Goal: Information Seeking & Learning: Check status

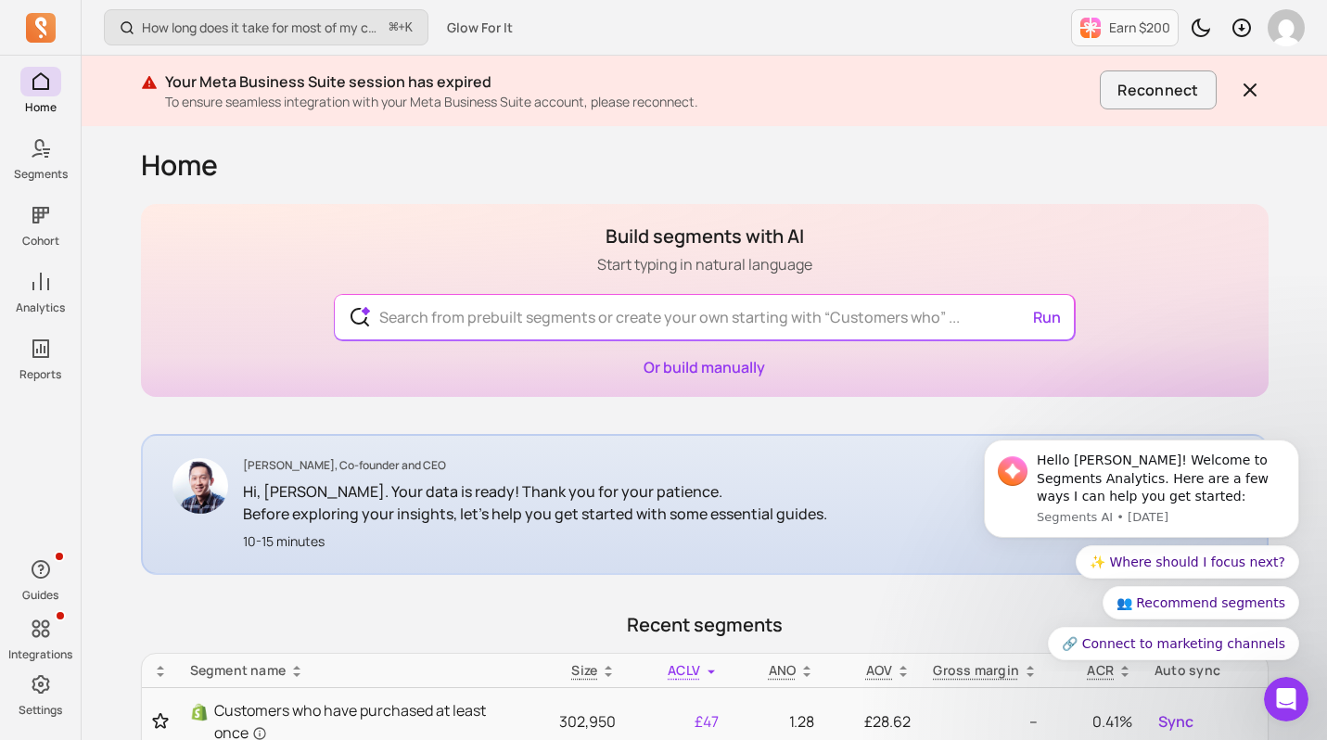
scroll to position [338, 0]
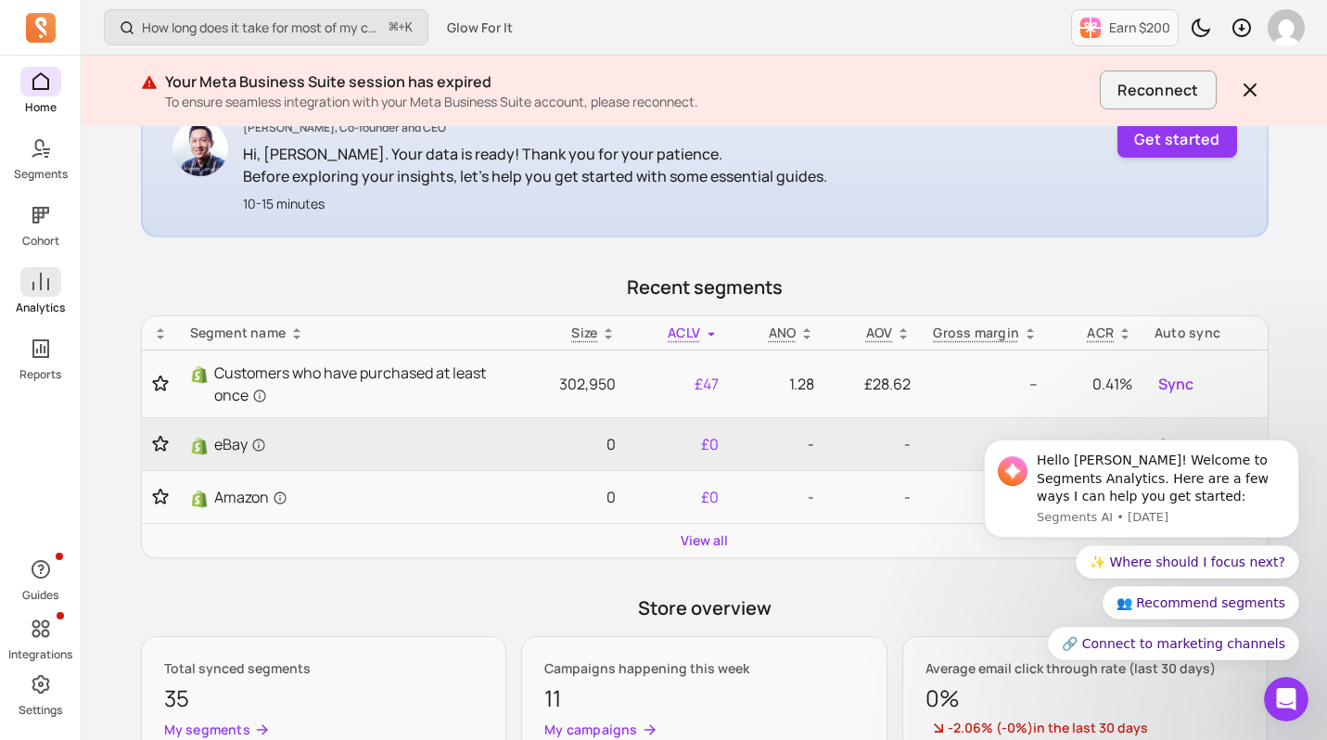
click at [38, 296] on span at bounding box center [40, 282] width 41 height 30
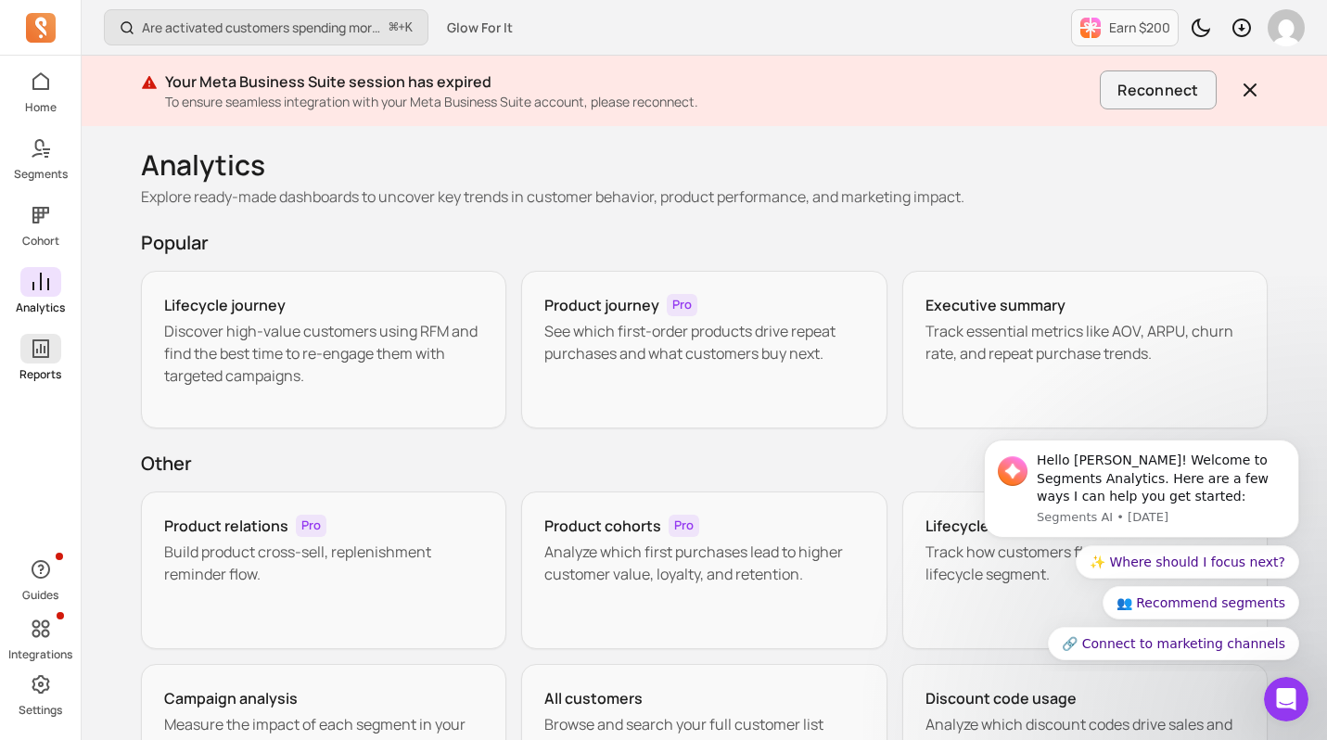
click at [39, 356] on icon at bounding box center [40, 348] width 17 height 19
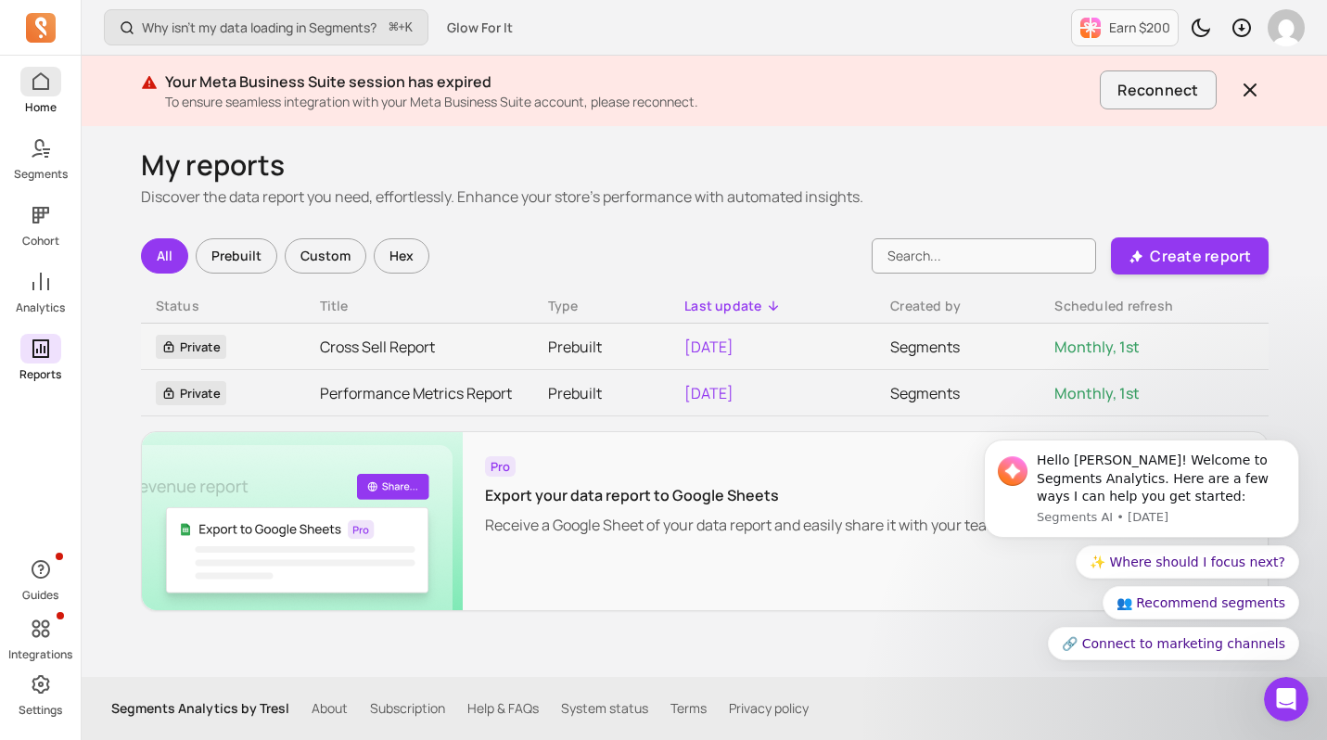
click at [44, 103] on p "Home" at bounding box center [41, 107] width 32 height 15
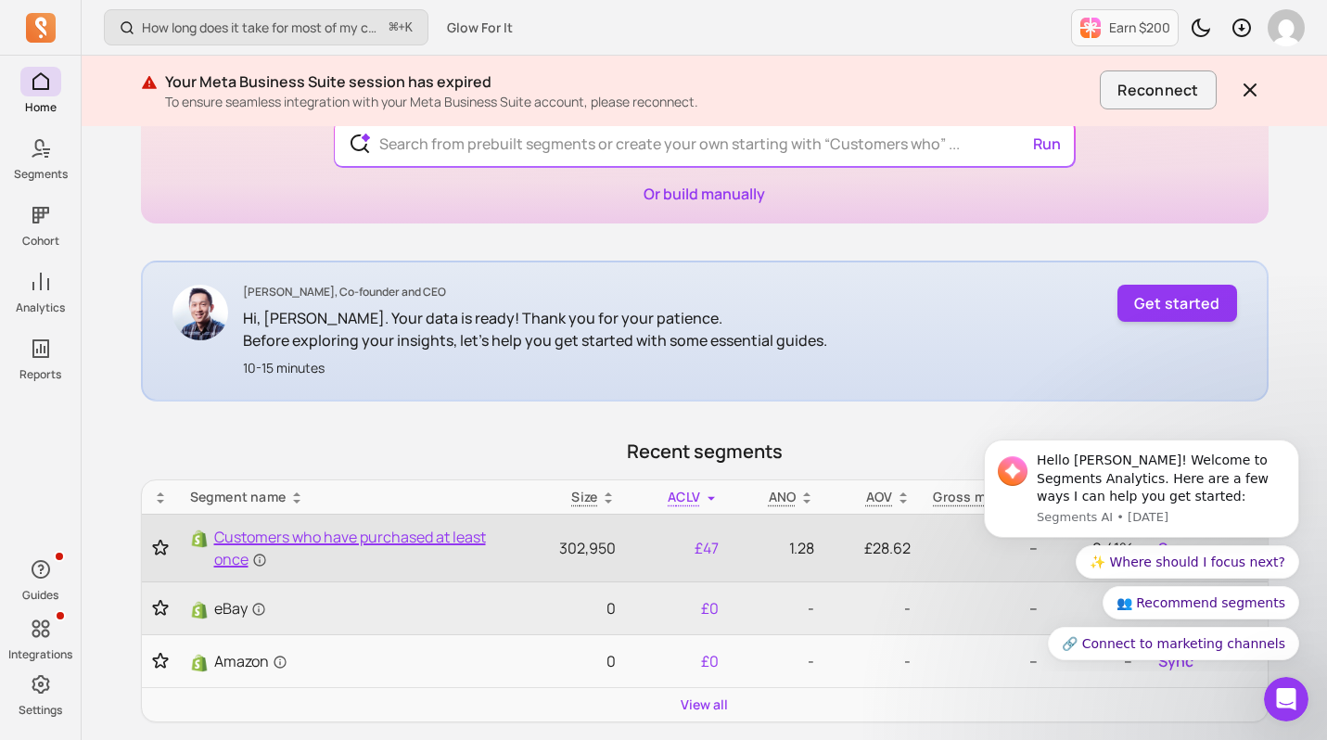
scroll to position [361, 0]
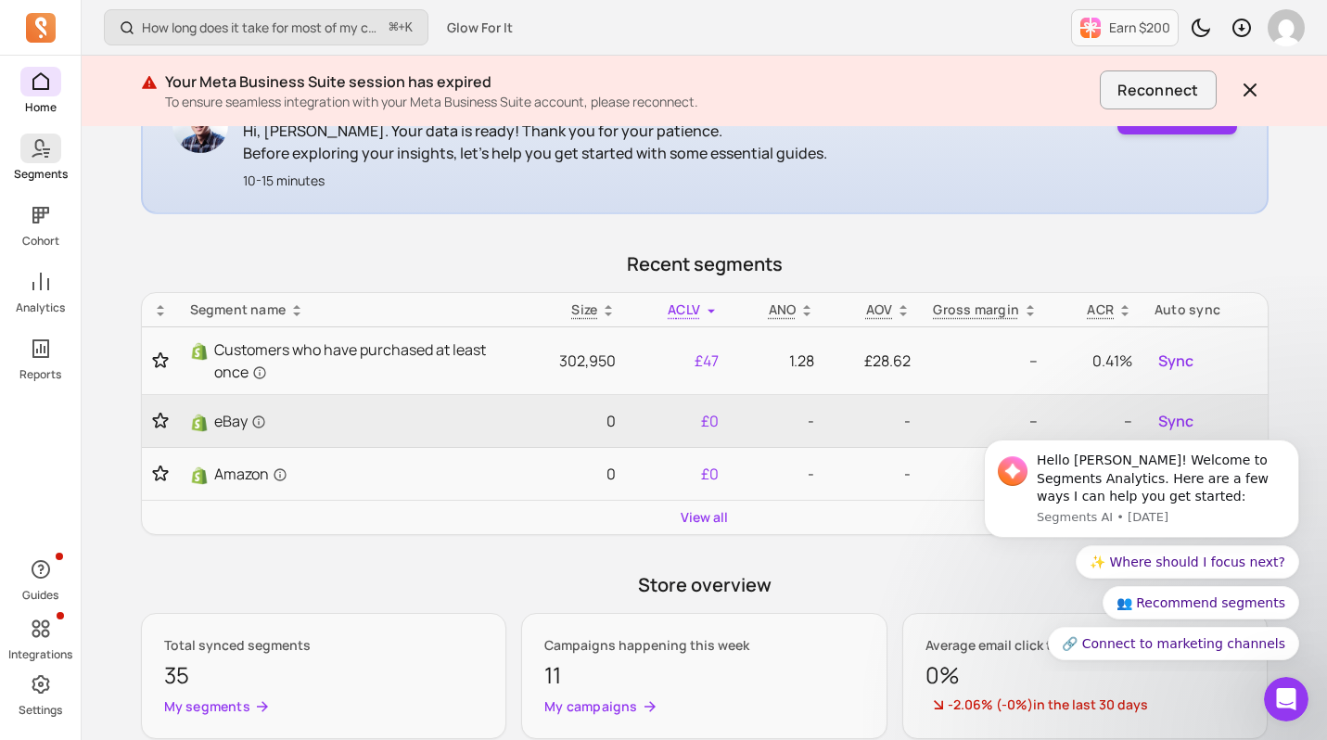
click at [67, 137] on link "Segments" at bounding box center [40, 158] width 81 height 48
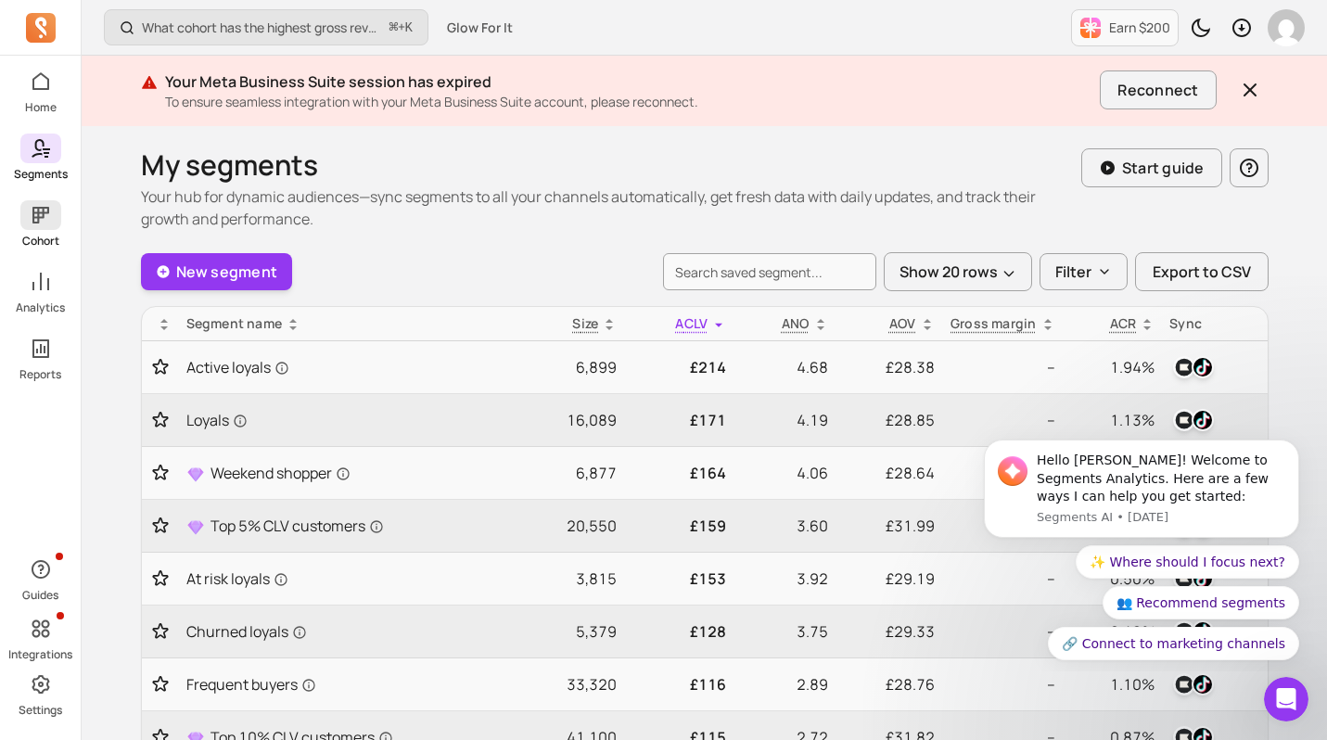
click at [58, 211] on span at bounding box center [40, 215] width 41 height 30
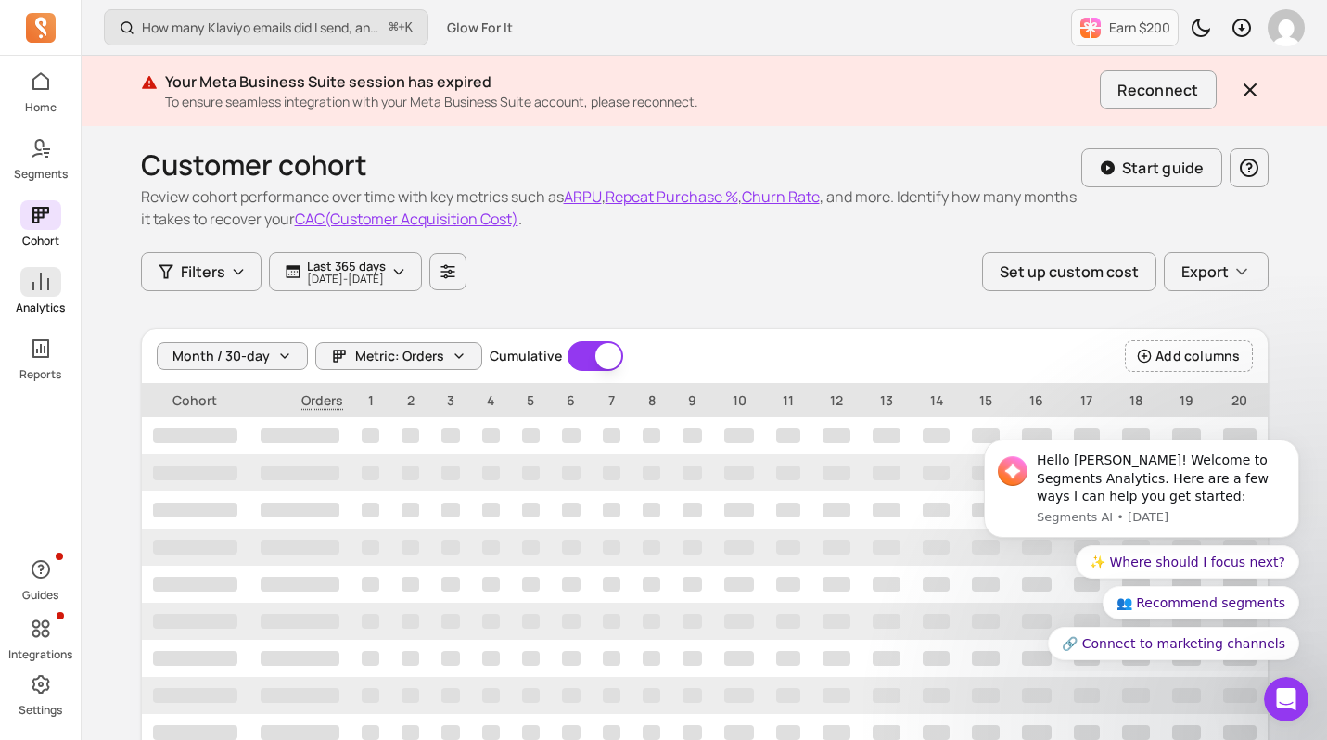
click at [52, 271] on span at bounding box center [40, 282] width 41 height 30
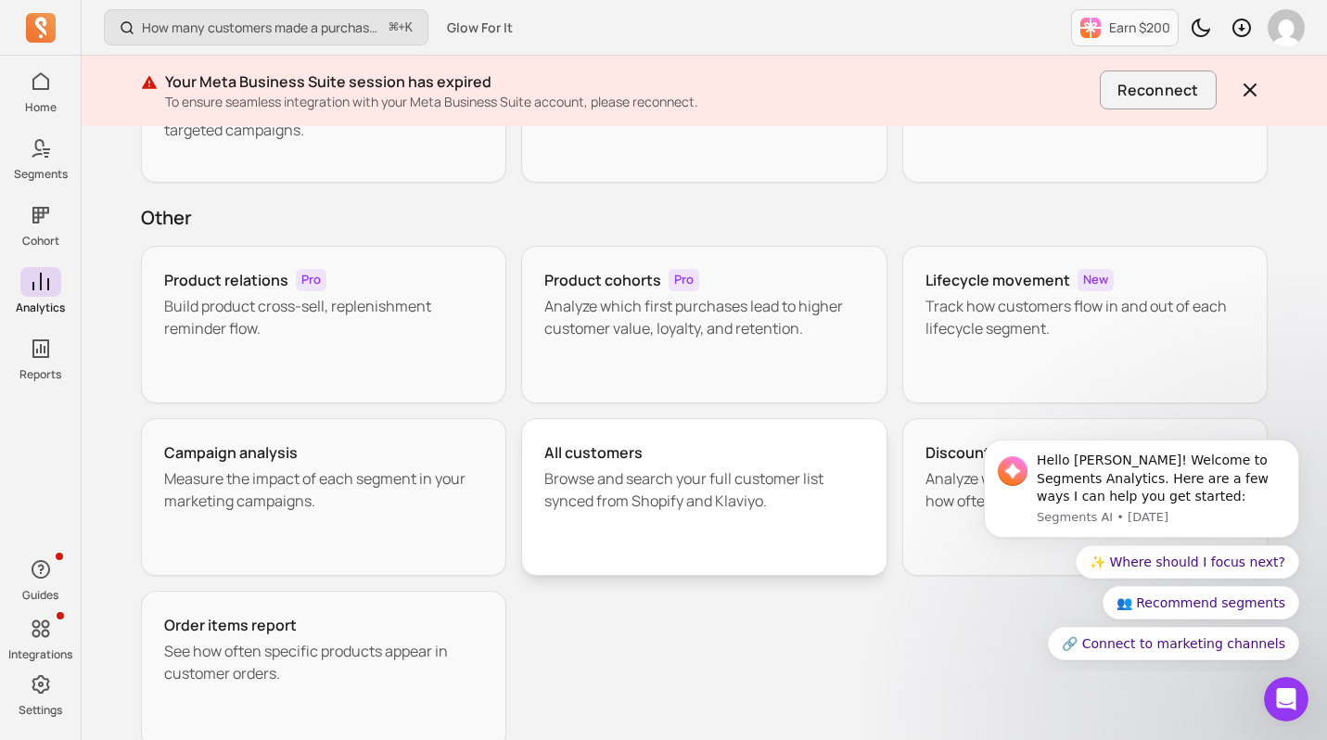
scroll to position [354, 0]
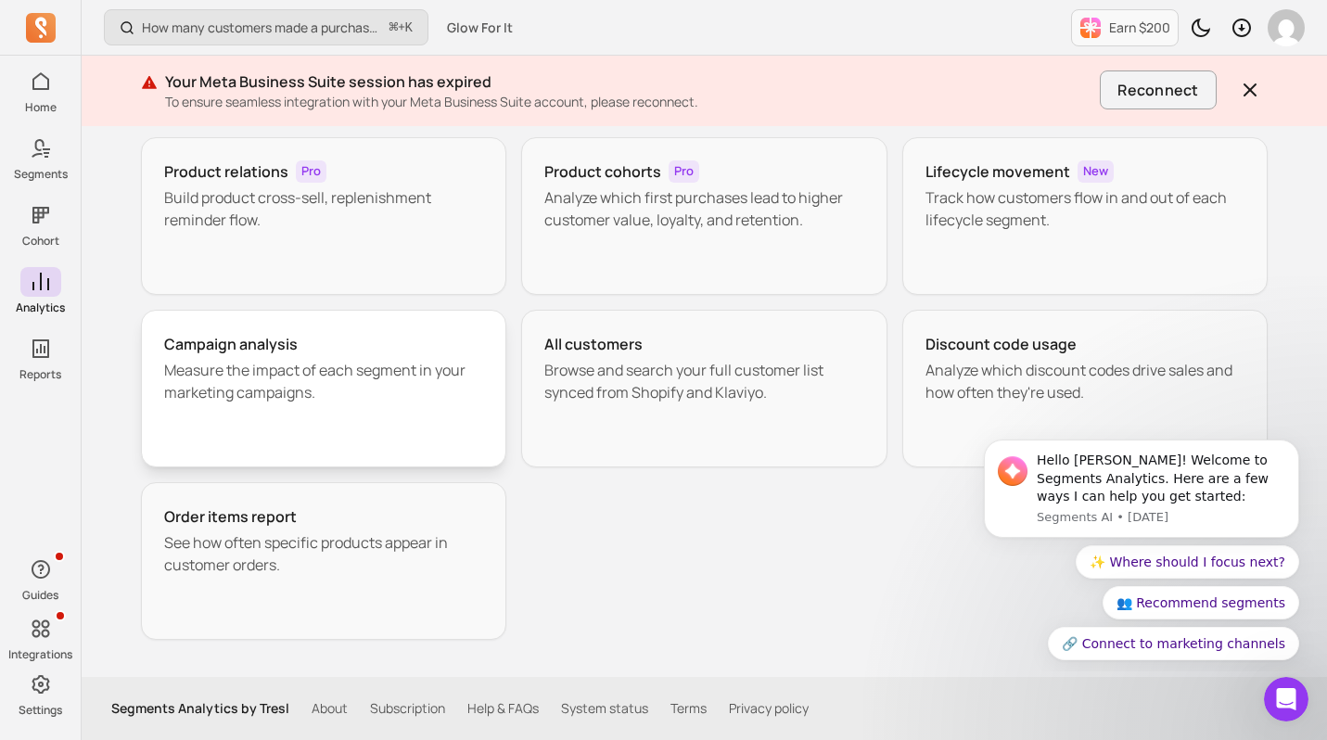
click at [340, 384] on p "Measure the impact of each segment in your marketing campaigns." at bounding box center [324, 381] width 320 height 45
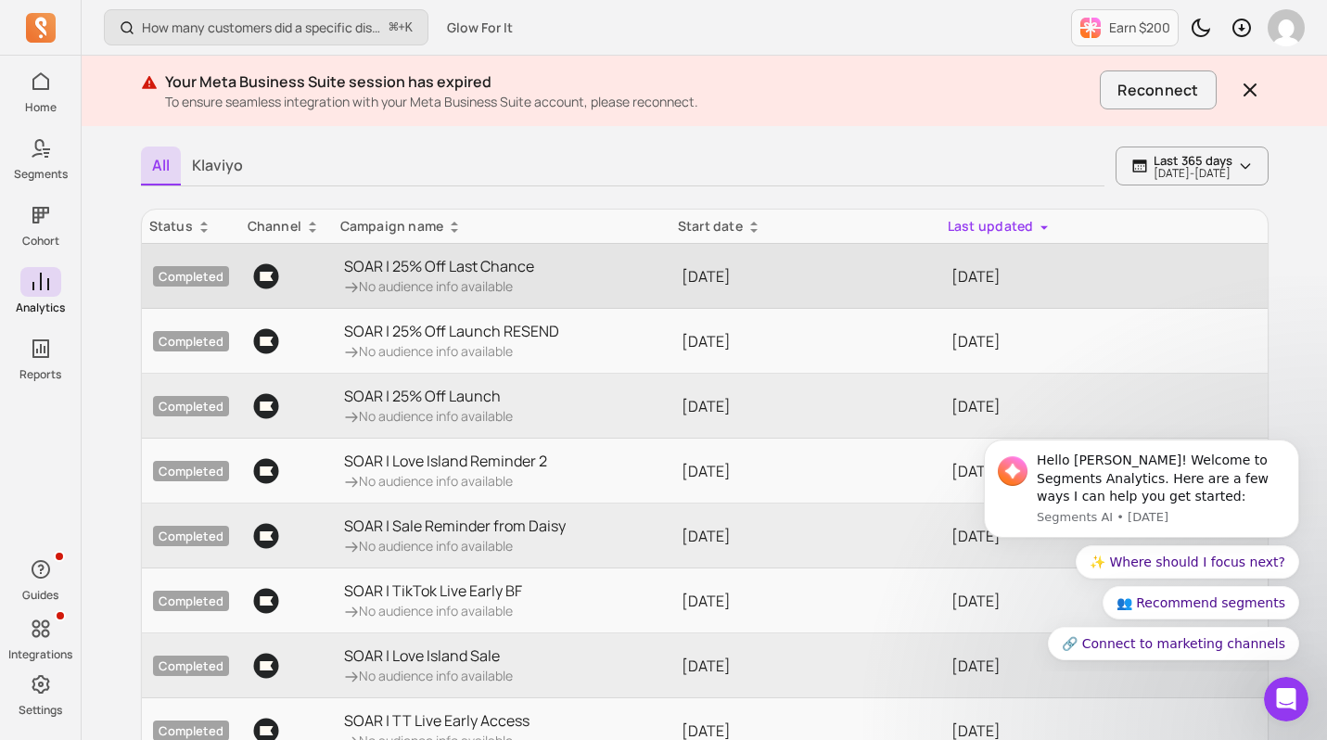
scroll to position [274, 0]
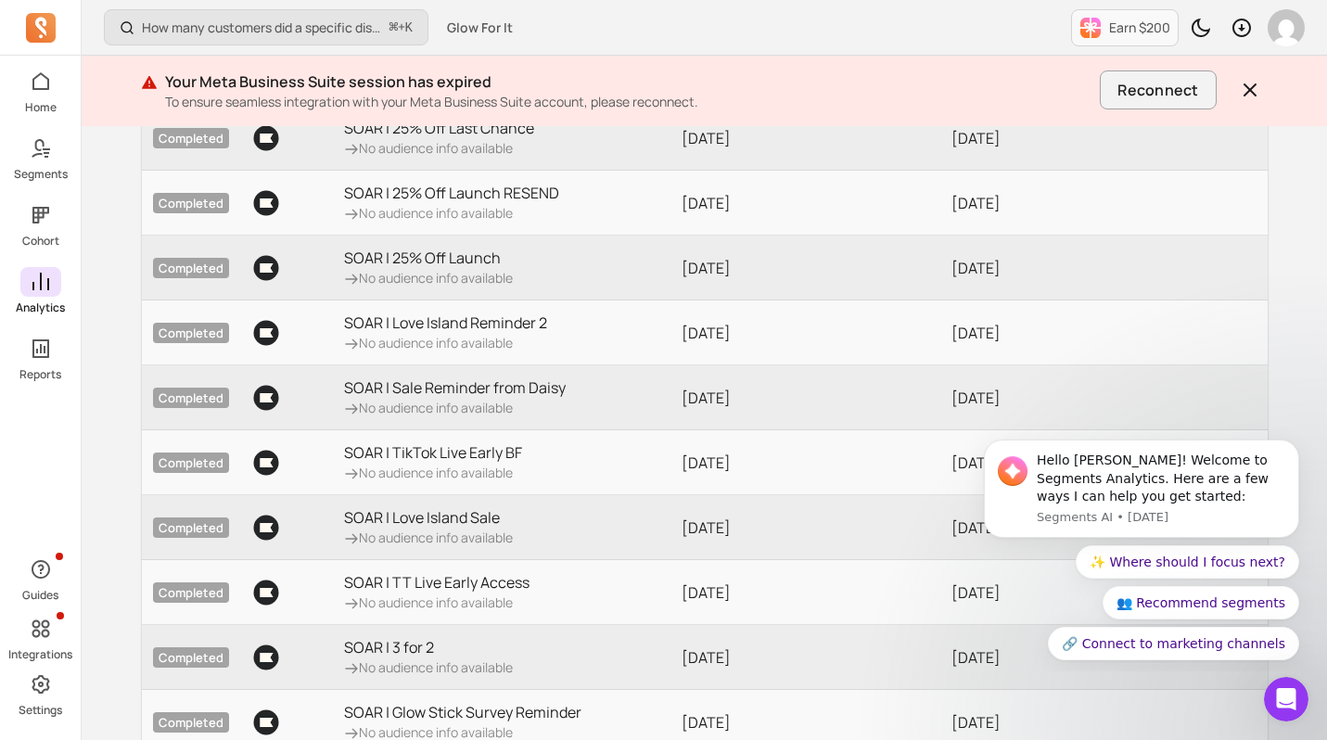
click at [56, 282] on span at bounding box center [40, 282] width 41 height 30
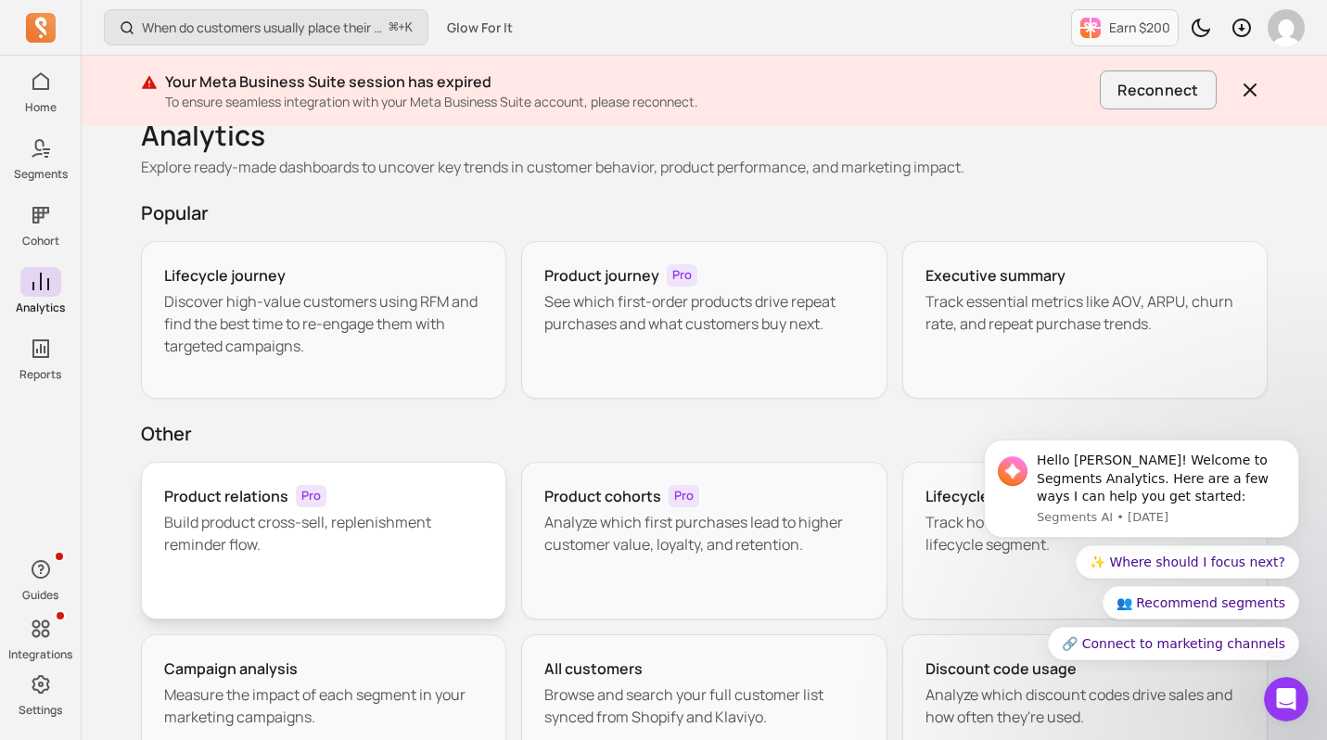
scroll to position [96, 0]
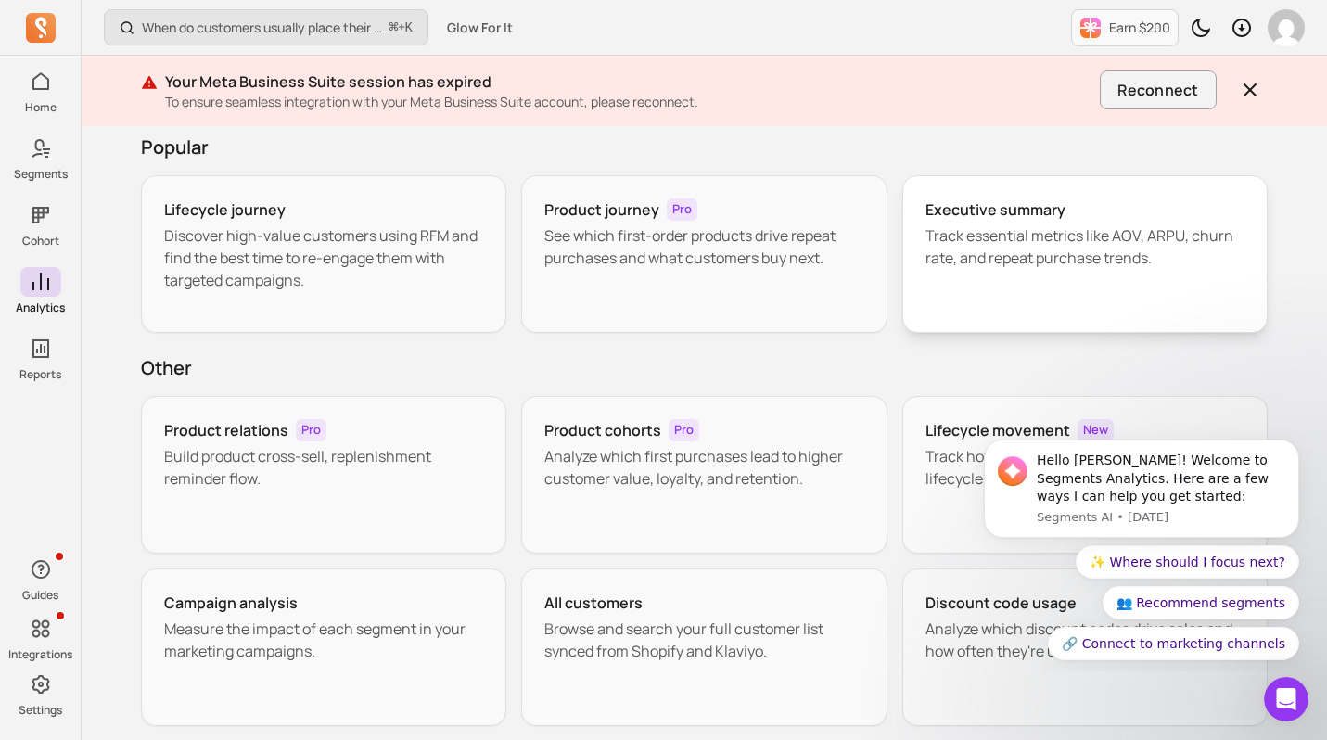
click at [1017, 242] on p "Track essential metrics like AOV, ARPU, churn rate, and repeat purchase trends." at bounding box center [1086, 246] width 320 height 45
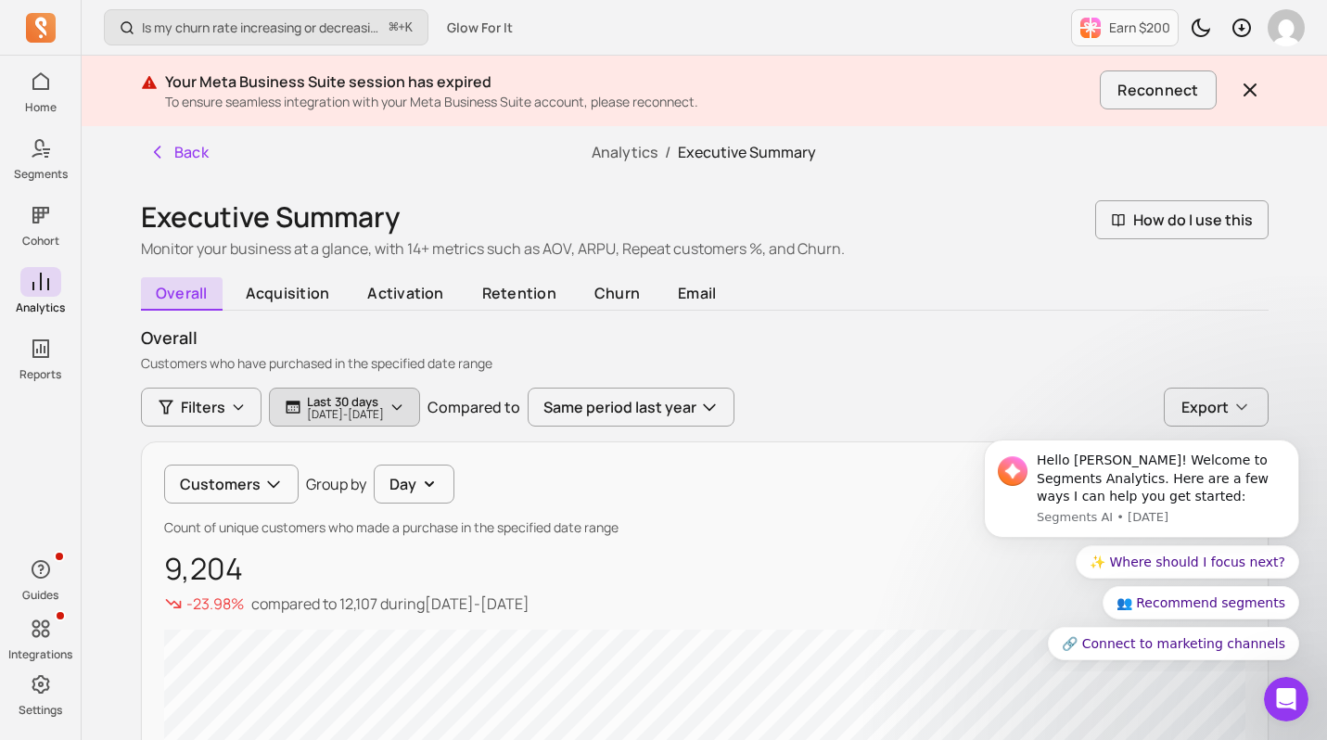
click at [384, 399] on p "Last 30 days" at bounding box center [345, 401] width 77 height 15
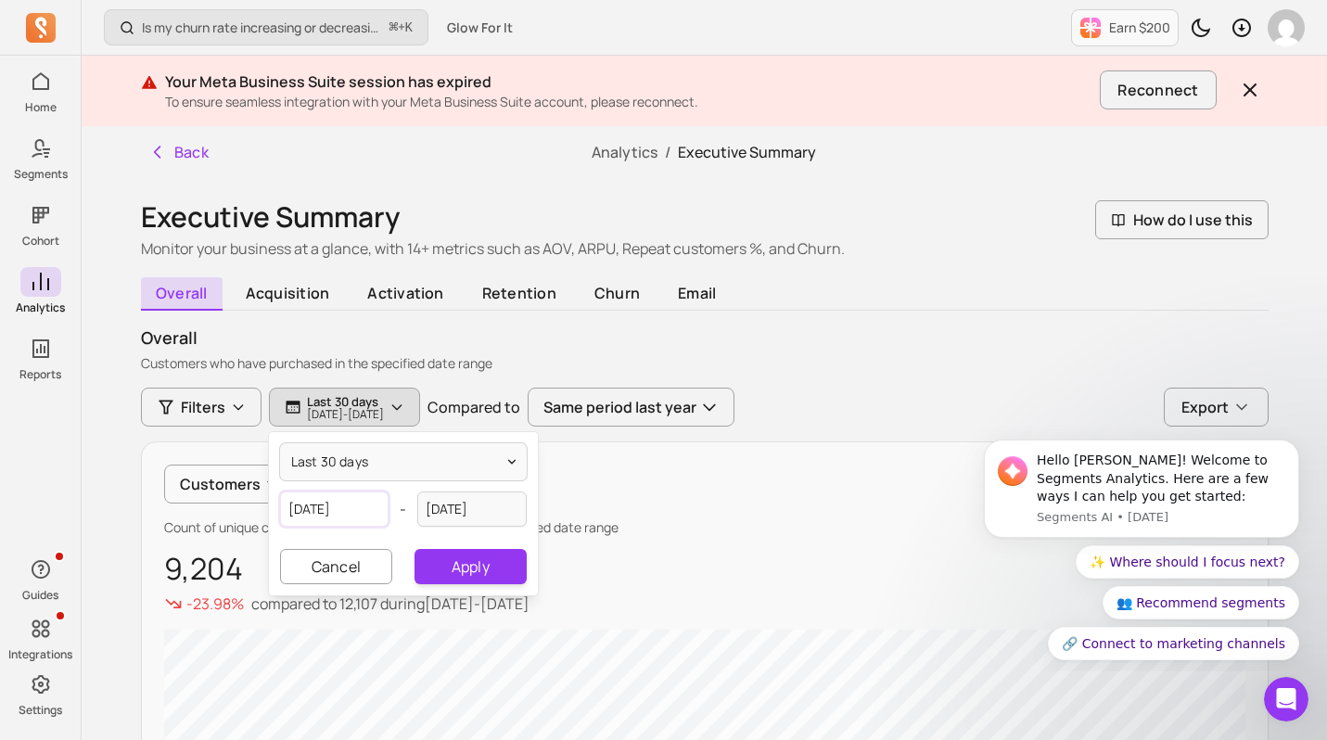
click at [376, 505] on input "[DATE]" at bounding box center [334, 509] width 109 height 35
select select "2025"
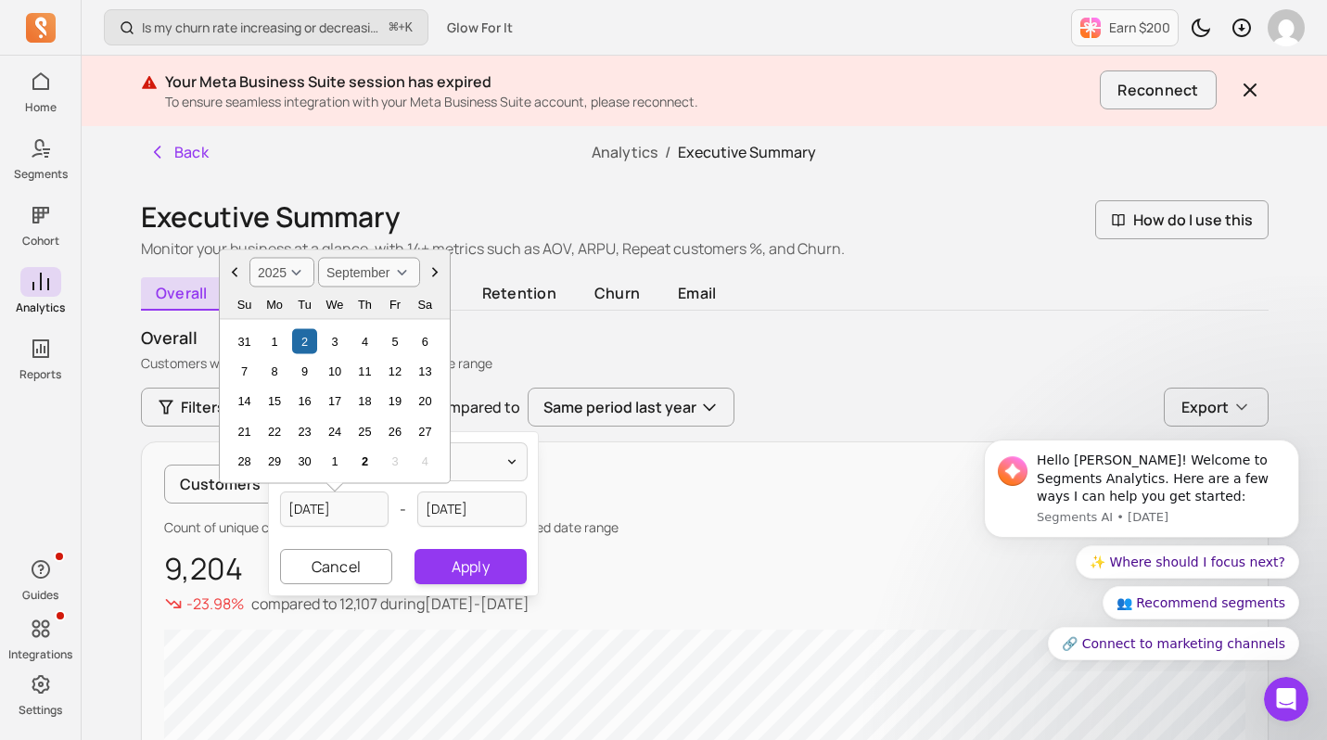
click at [232, 278] on icon "Choose Date" at bounding box center [234, 272] width 19 height 19
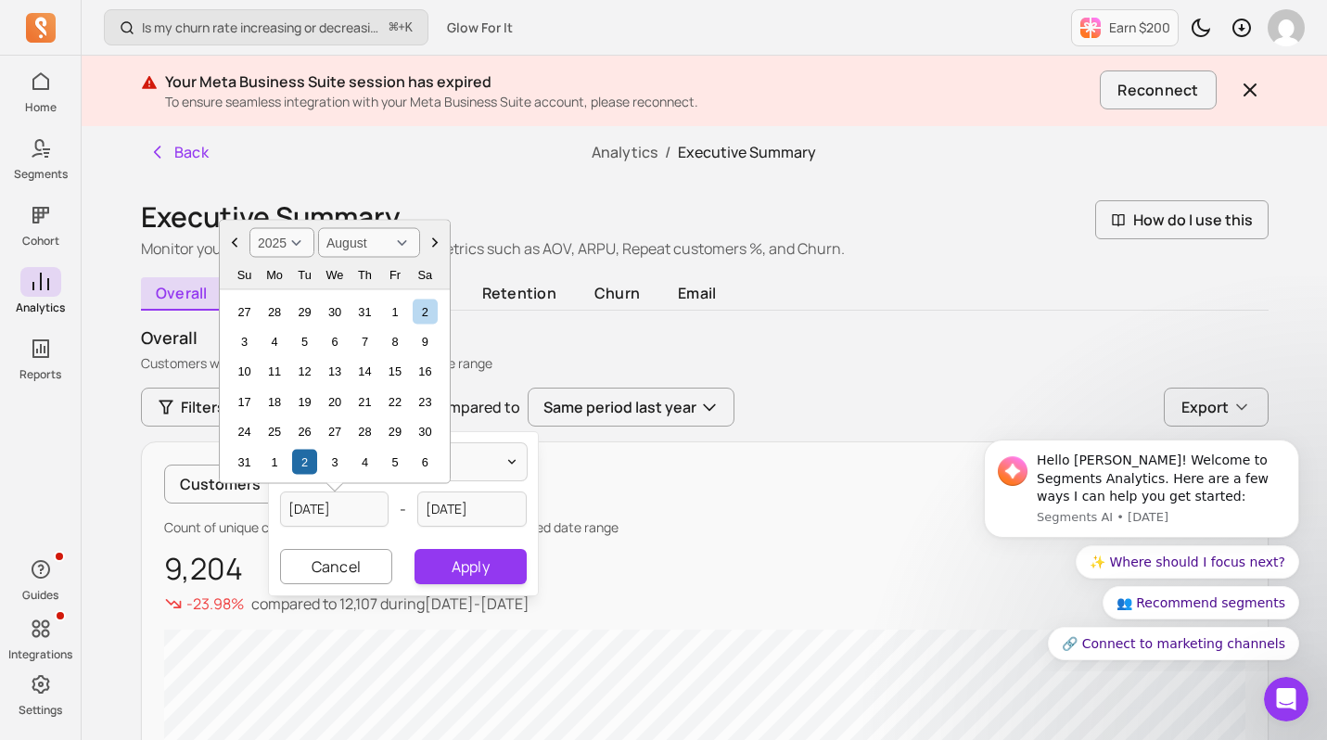
click at [441, 237] on icon "Choose Date" at bounding box center [435, 243] width 19 height 19
select select "September"
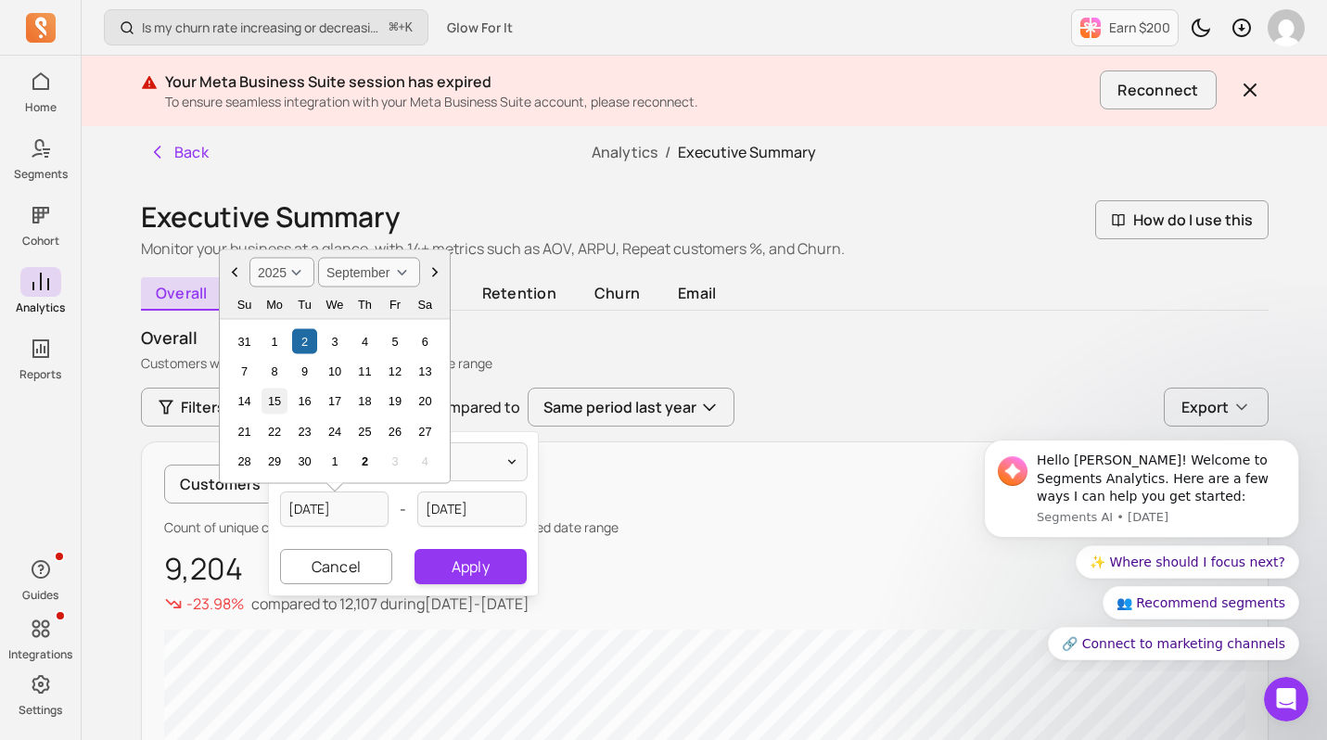
click at [283, 401] on div "15" at bounding box center [274, 401] width 25 height 25
type input "[DATE]"
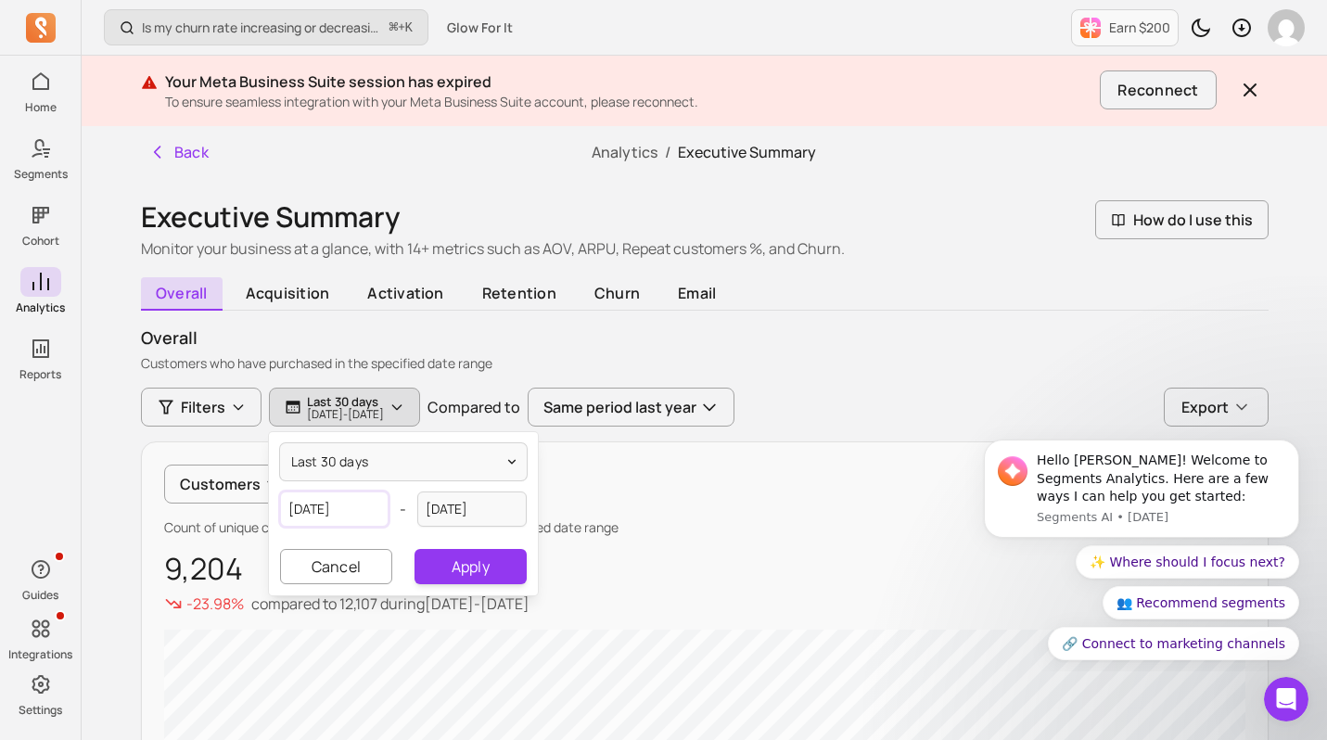
click at [346, 505] on input "[DATE]" at bounding box center [334, 509] width 109 height 35
select select "2025"
select select "September"
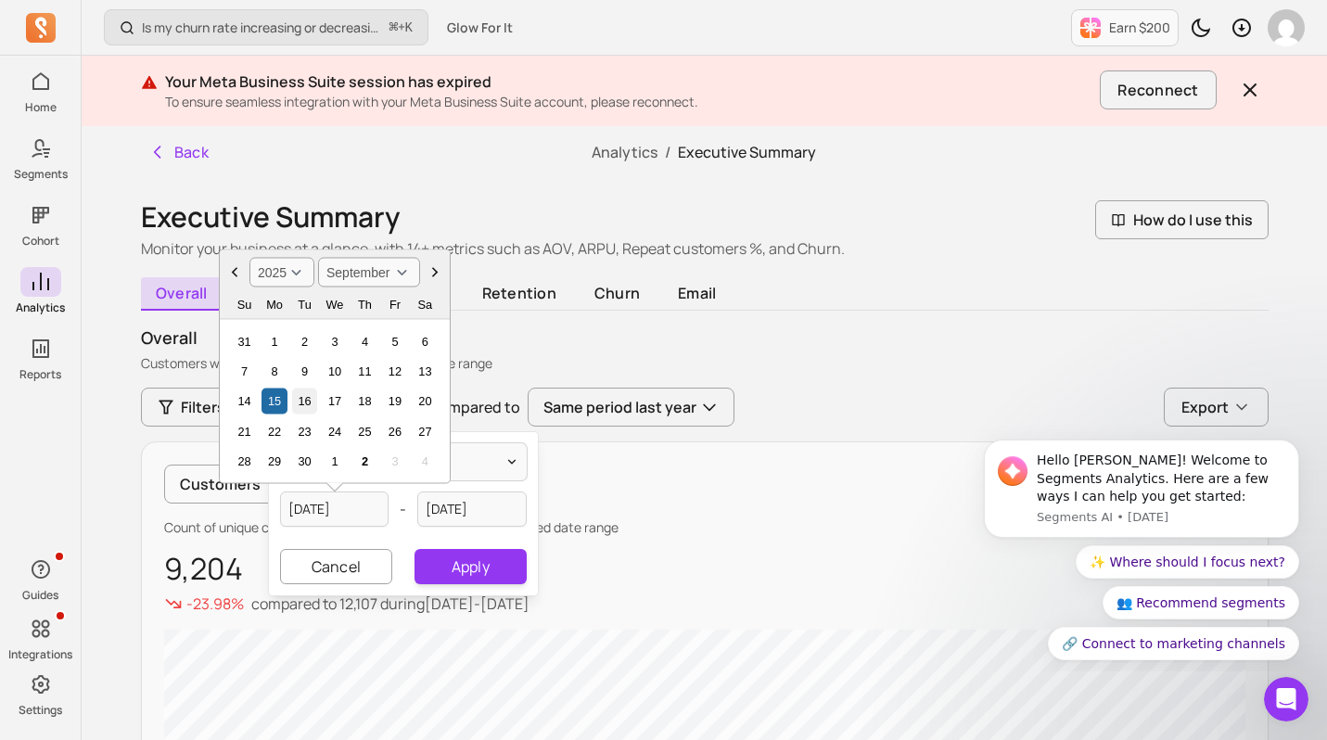
click at [298, 399] on div "16" at bounding box center [303, 401] width 25 height 25
type input "[DATE]"
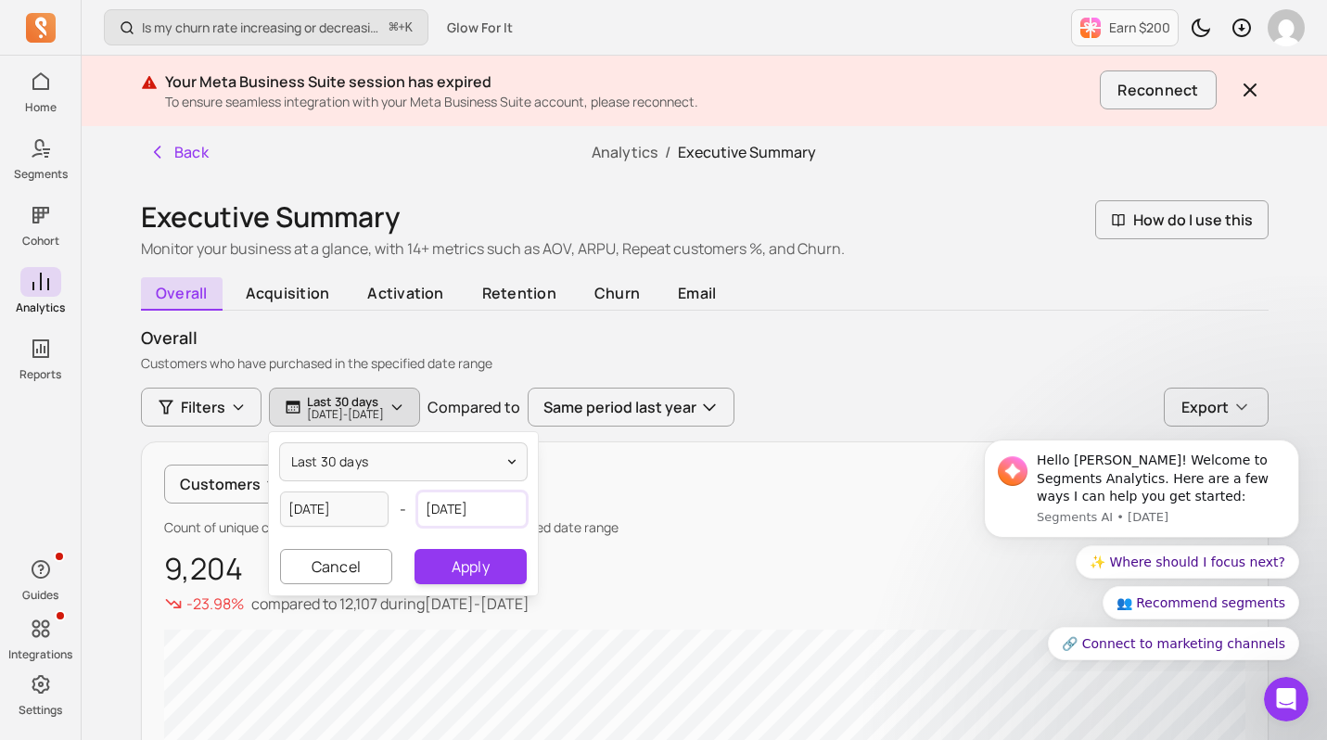
select select "2025"
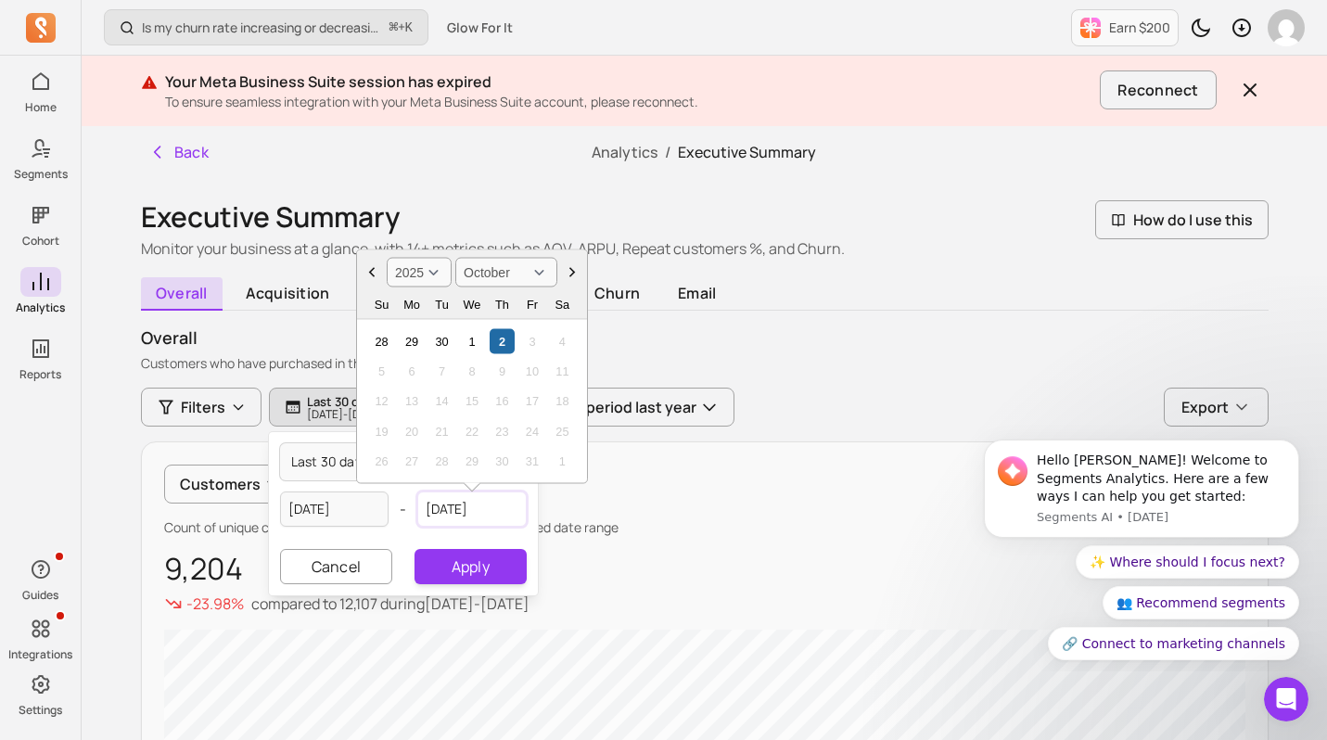
click at [496, 508] on input "[DATE]" at bounding box center [471, 509] width 109 height 35
click at [378, 272] on icon "Choose Date" at bounding box center [372, 272] width 19 height 19
select select "September"
click at [495, 399] on div "18" at bounding box center [501, 401] width 25 height 25
type input "[DATE]"
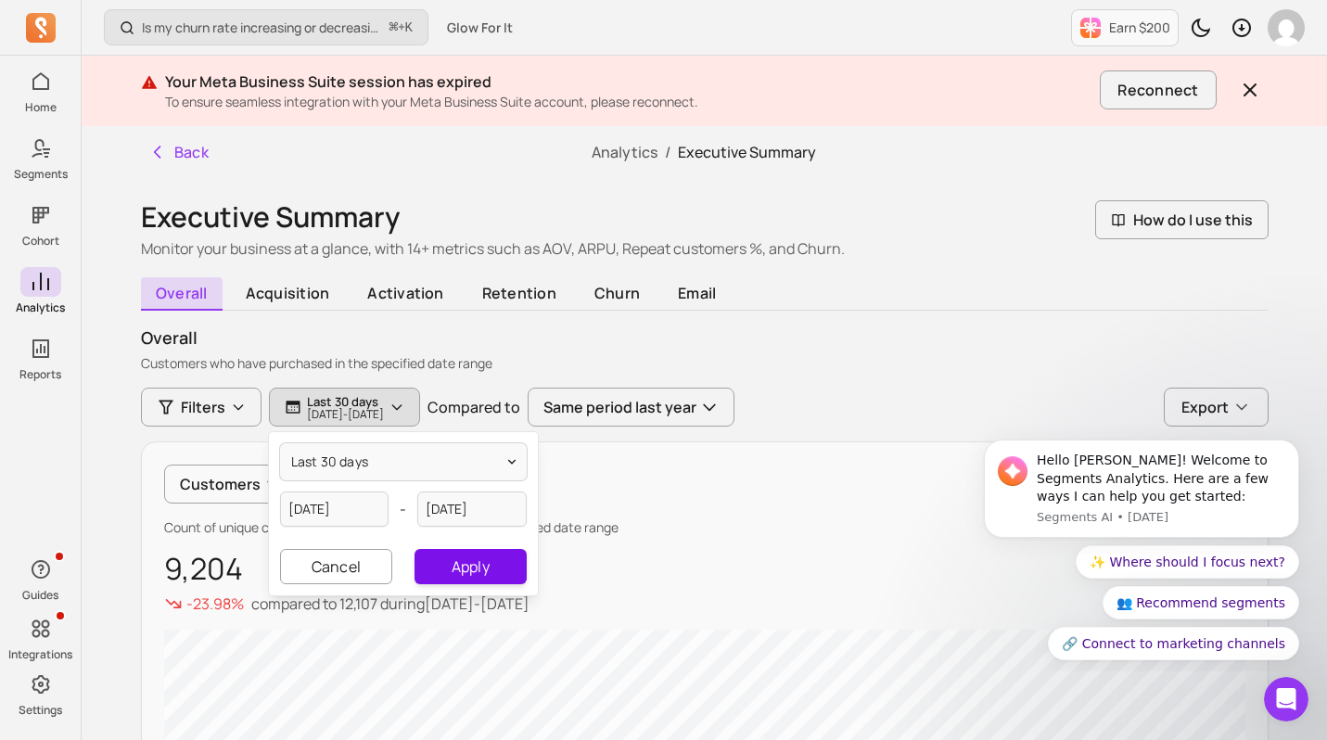
click at [481, 562] on button "Apply" at bounding box center [470, 566] width 111 height 35
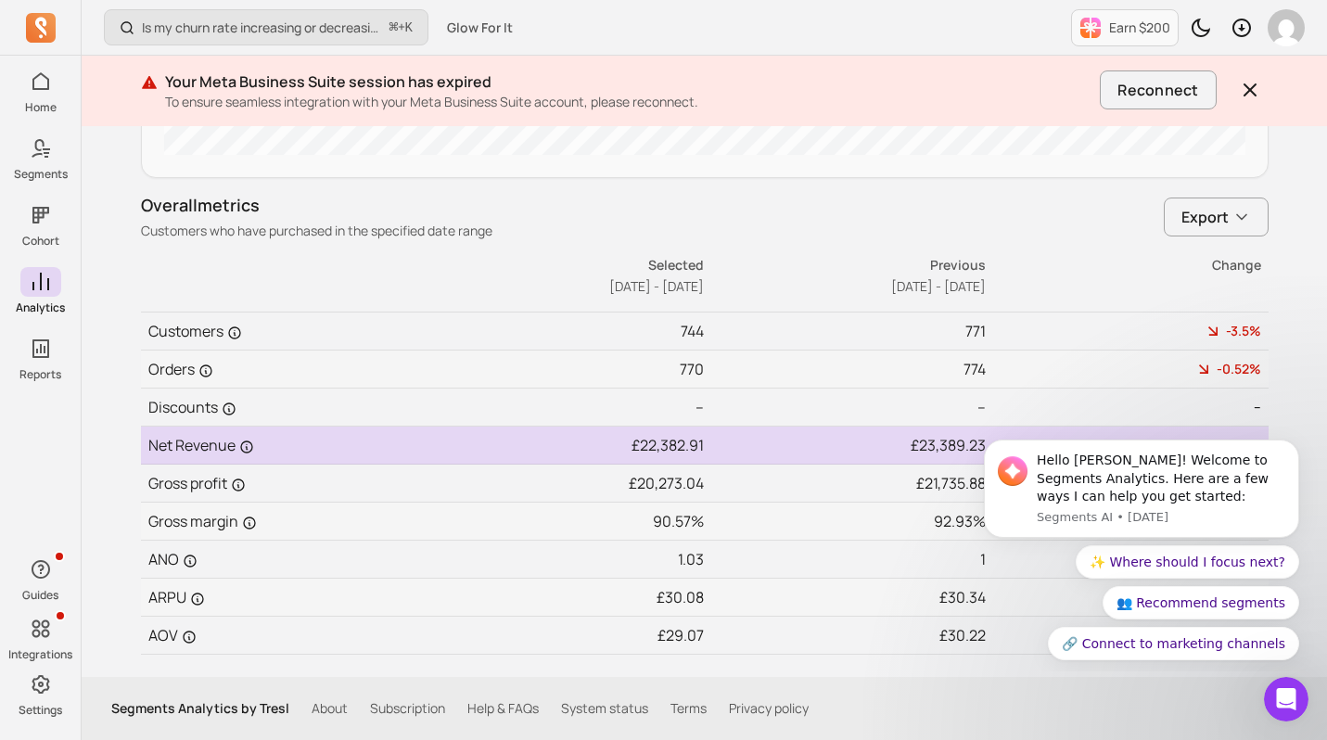
scroll to position [1016, 0]
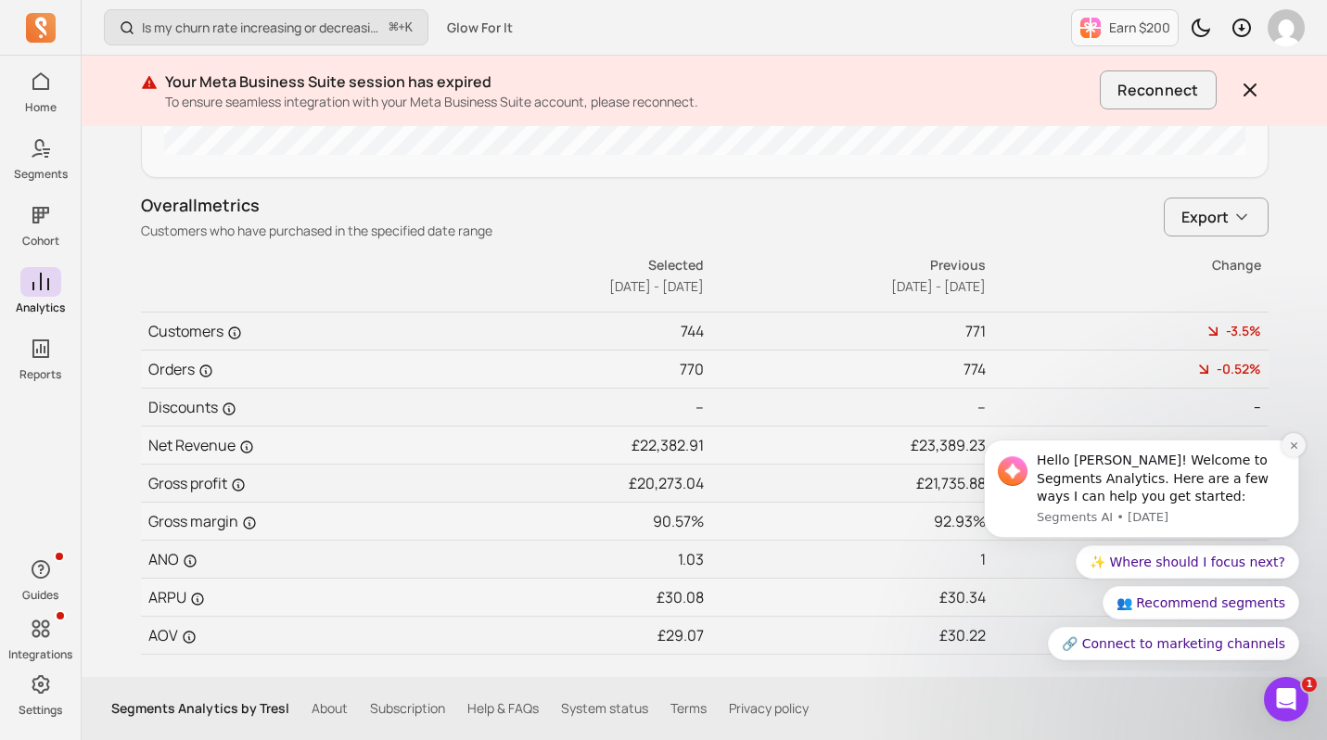
click at [1297, 446] on icon "Dismiss notification" at bounding box center [1294, 446] width 10 height 10
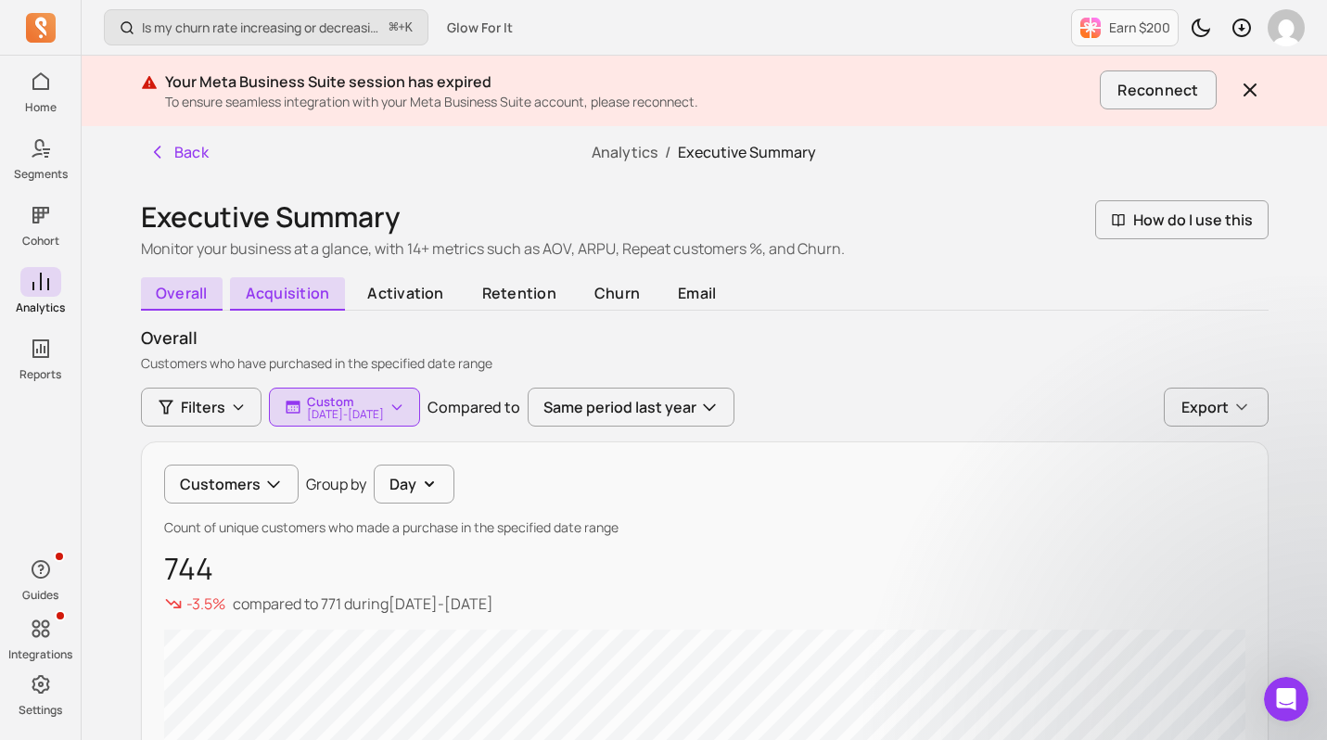
scroll to position [0, 0]
click at [337, 419] on p "[DATE] - [DATE]" at bounding box center [345, 414] width 77 height 11
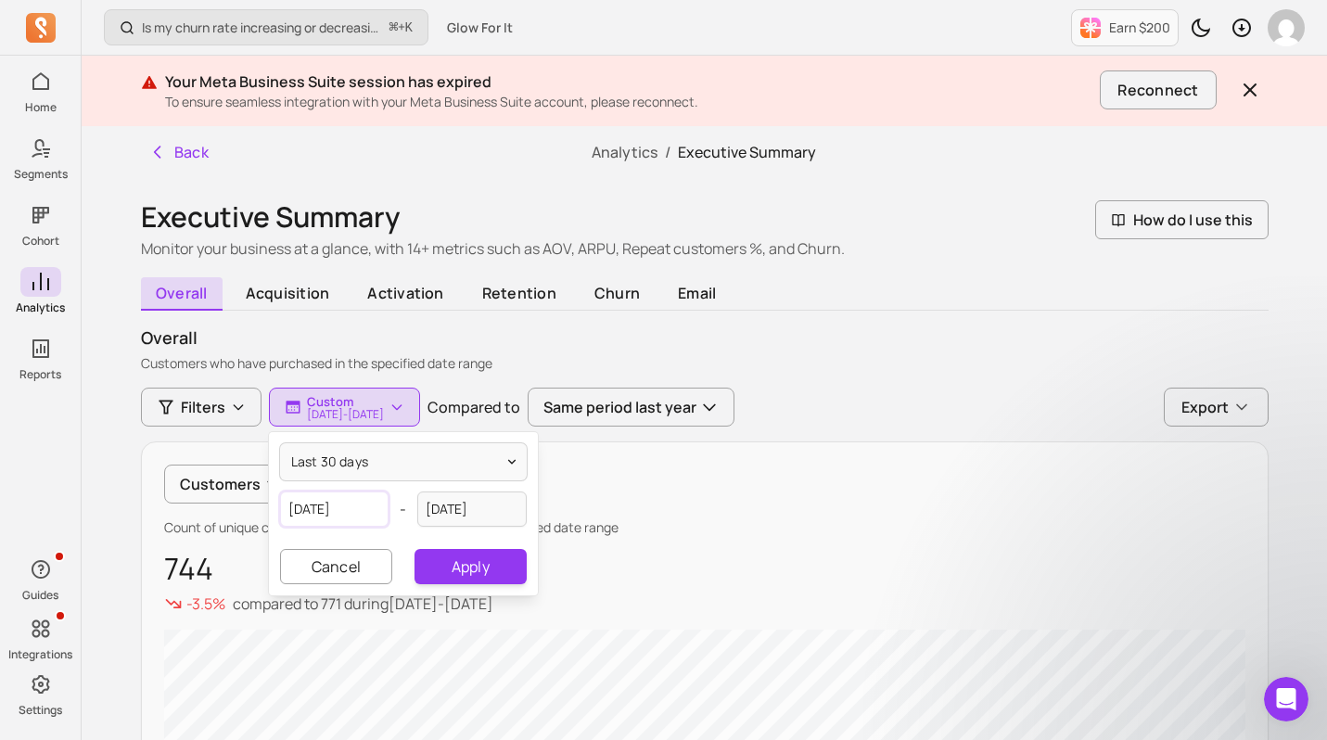
click at [342, 501] on input "[DATE]" at bounding box center [334, 509] width 109 height 35
select select "2025"
select select "September"
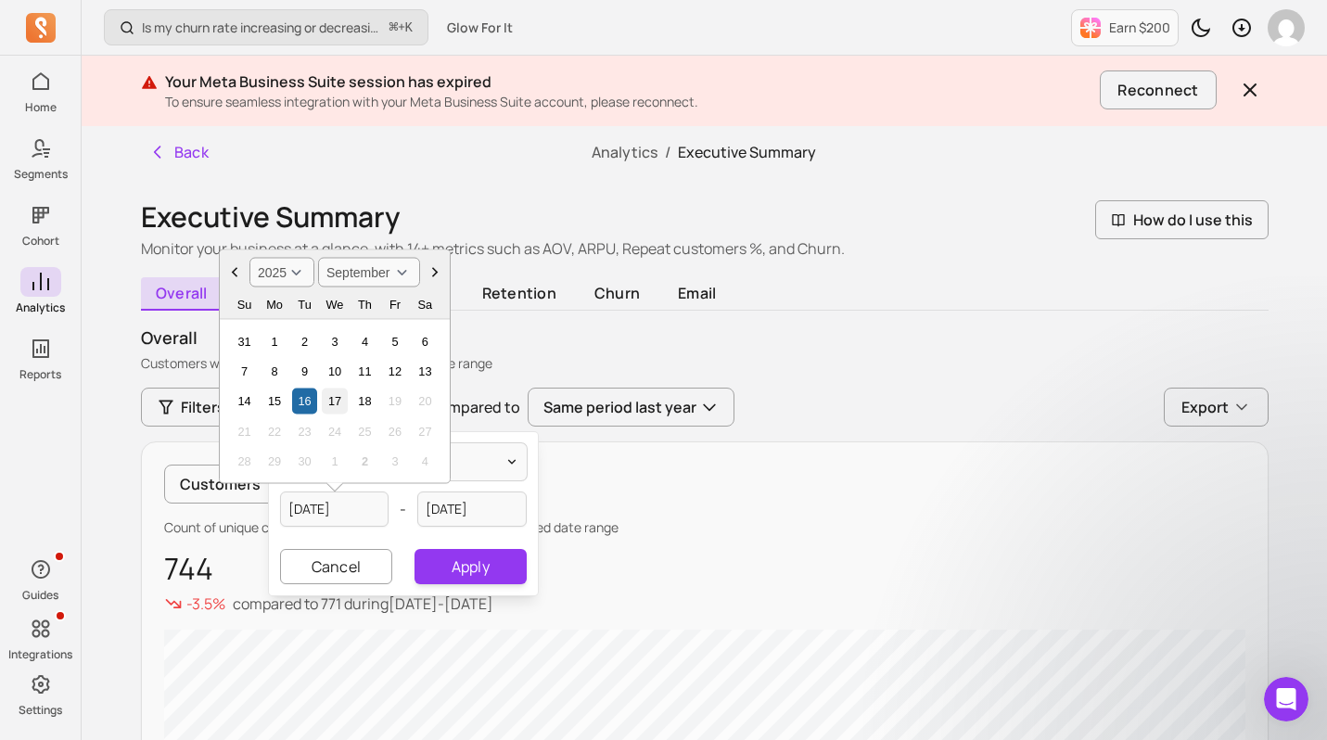
click at [334, 402] on div "17" at bounding box center [334, 401] width 25 height 25
type input "[DATE]"
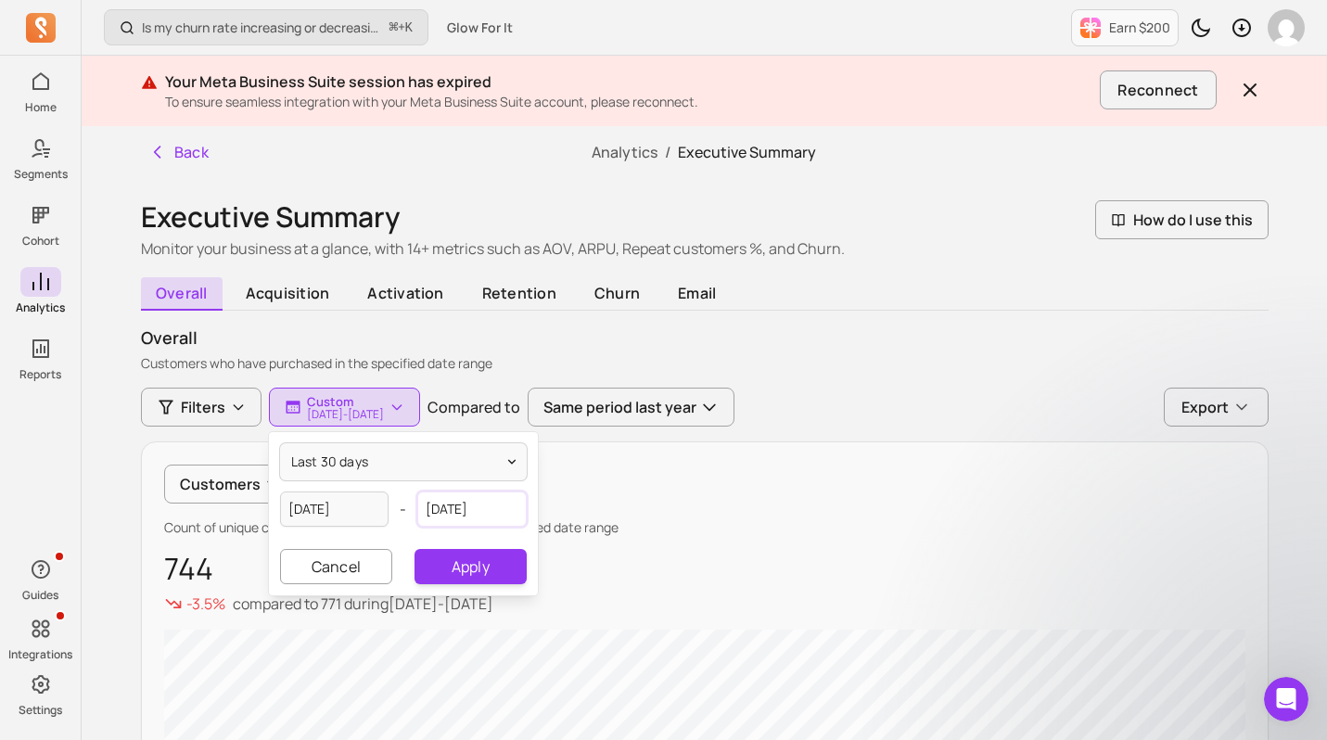
click at [472, 505] on input "[DATE]" at bounding box center [471, 509] width 109 height 35
select select "2025"
select select "September"
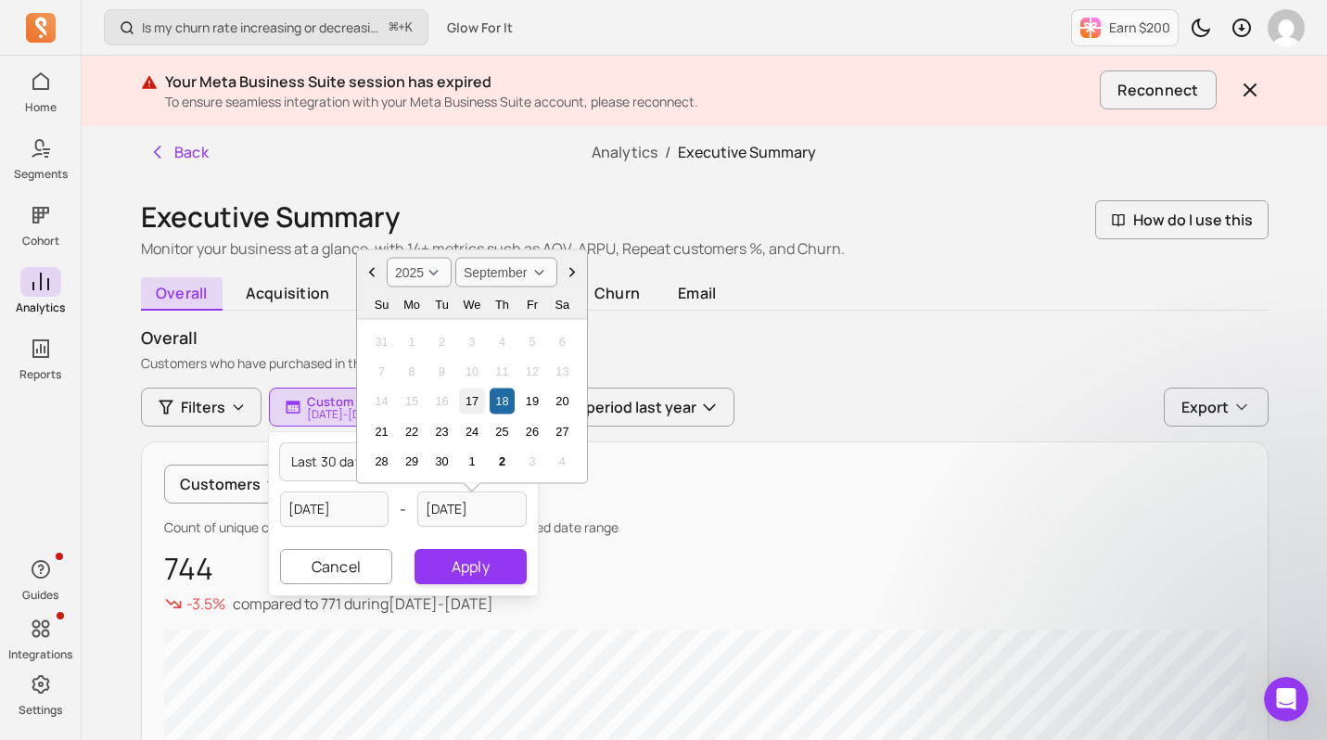
click at [476, 398] on div "17" at bounding box center [471, 401] width 25 height 25
type input "[DATE]"
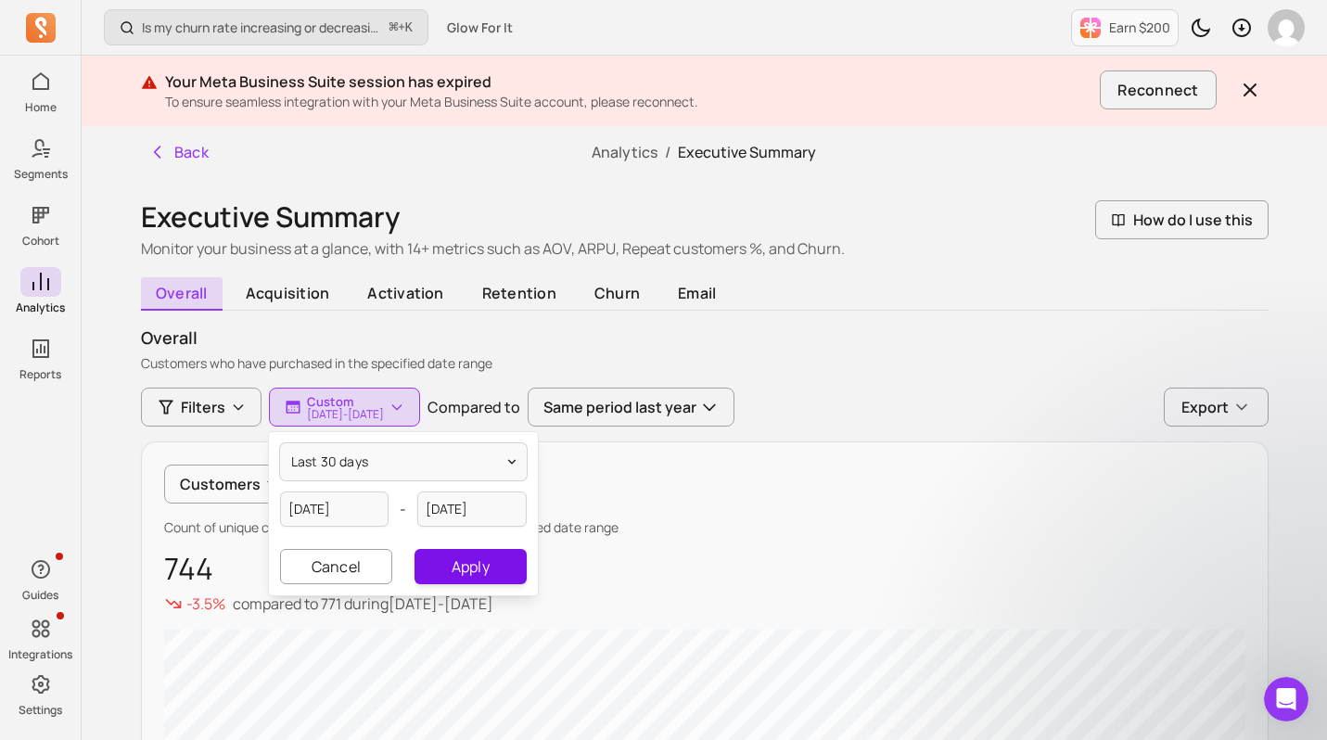
click at [456, 568] on button "Apply" at bounding box center [470, 566] width 111 height 35
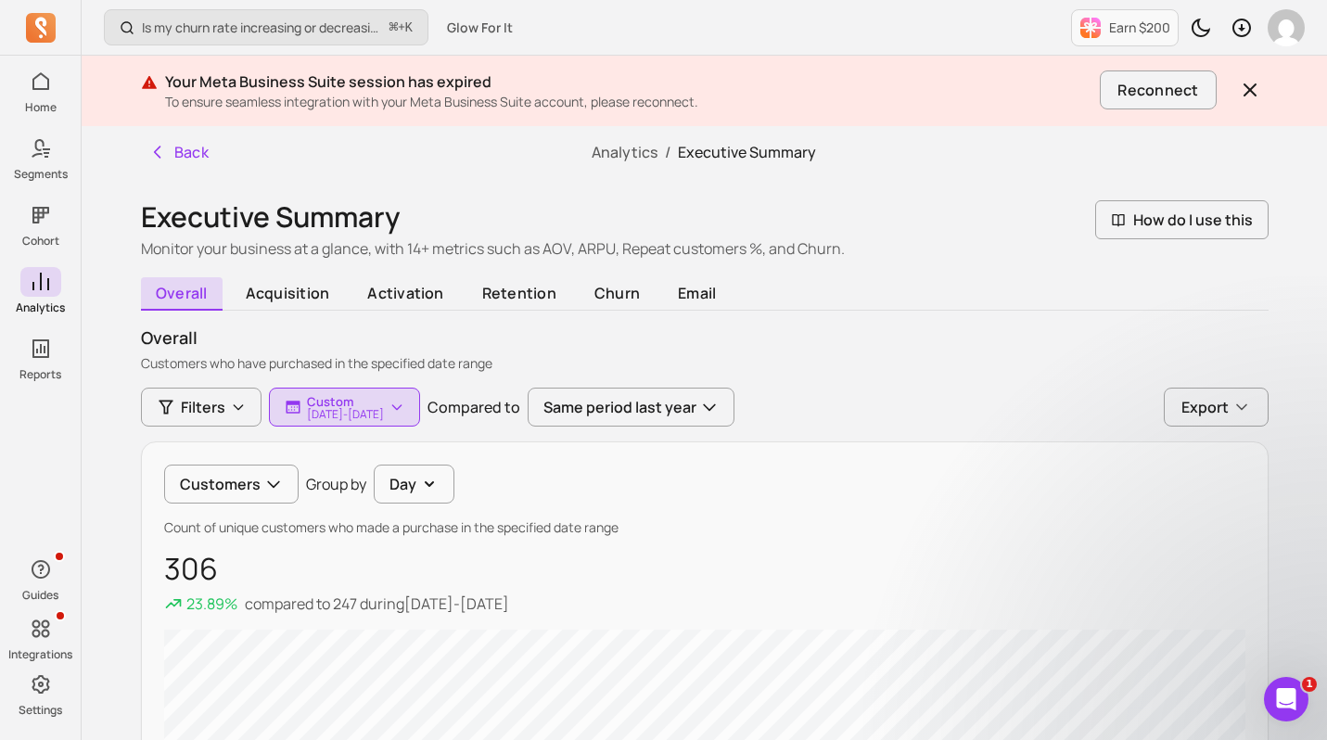
scroll to position [167, 0]
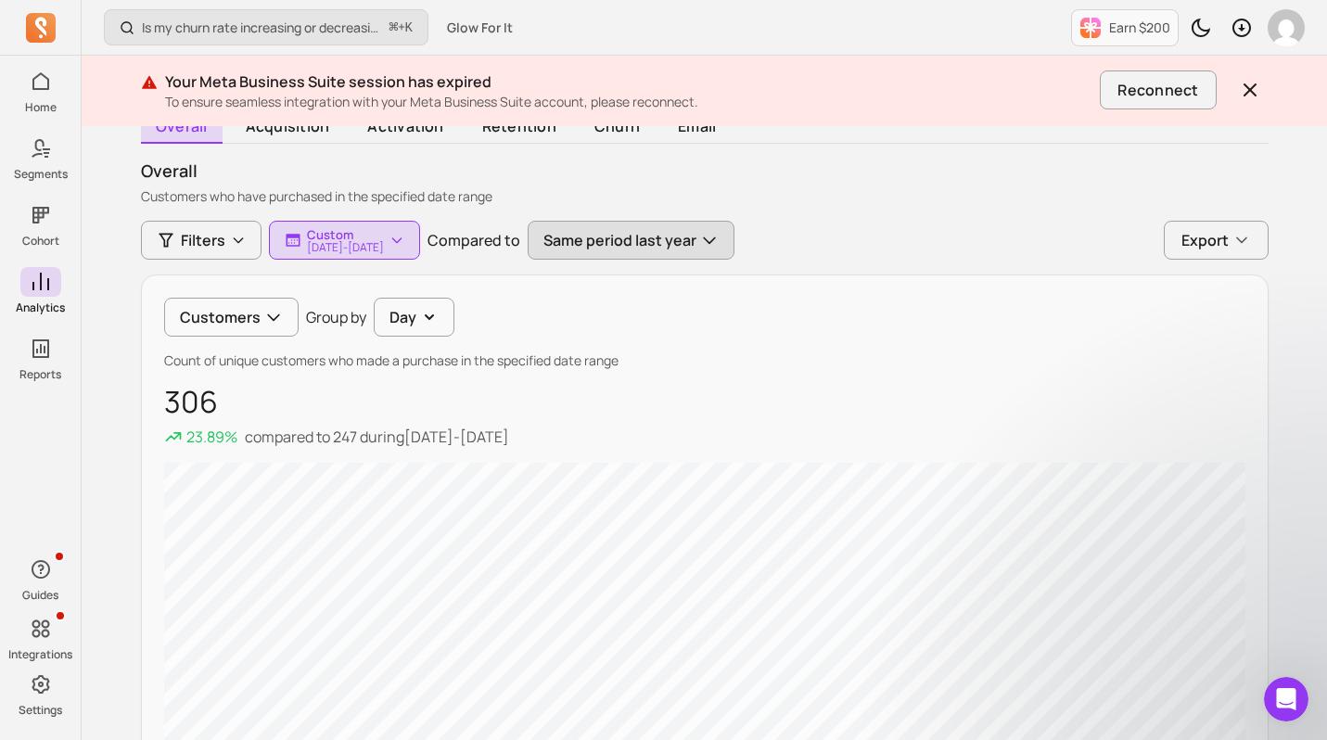
click at [687, 248] on button "Same period last year" at bounding box center [631, 240] width 207 height 39
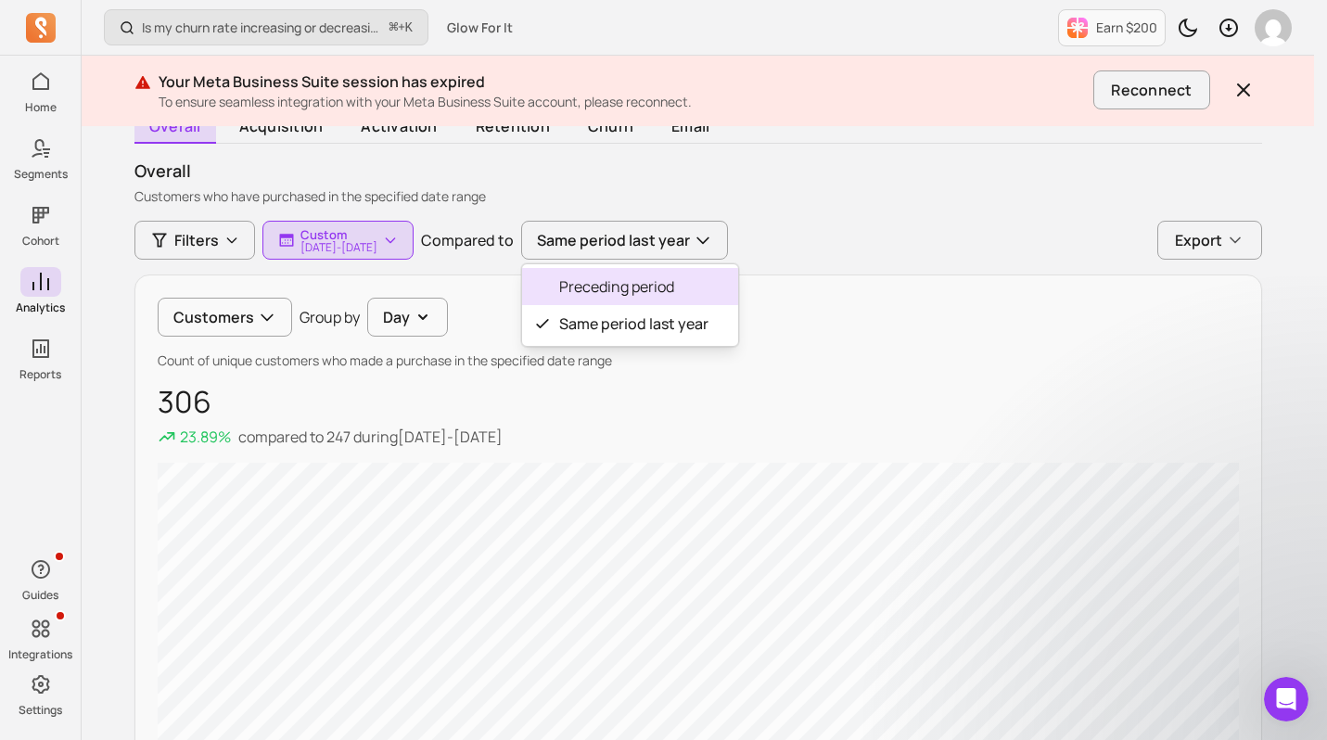
click at [668, 284] on span "Preceding period" at bounding box center [633, 286] width 149 height 22
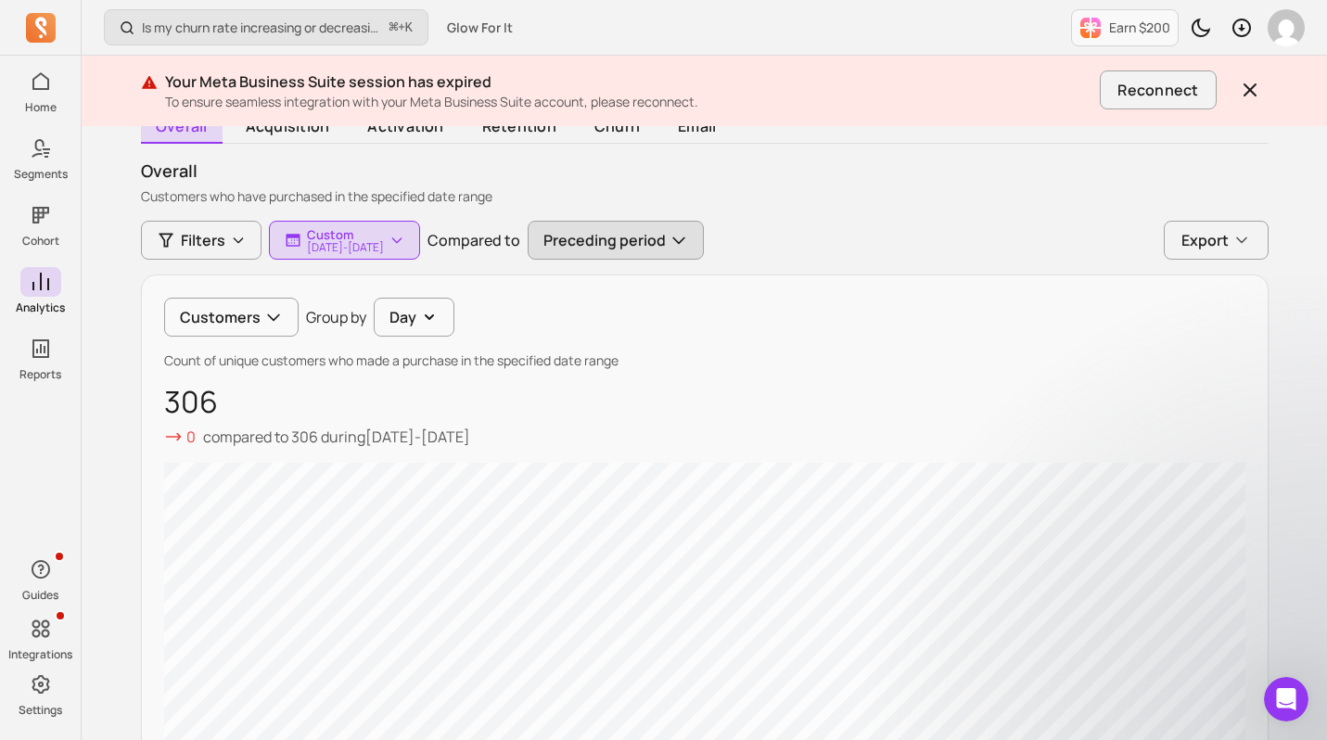
click at [686, 224] on button "Preceding period" at bounding box center [616, 240] width 176 height 39
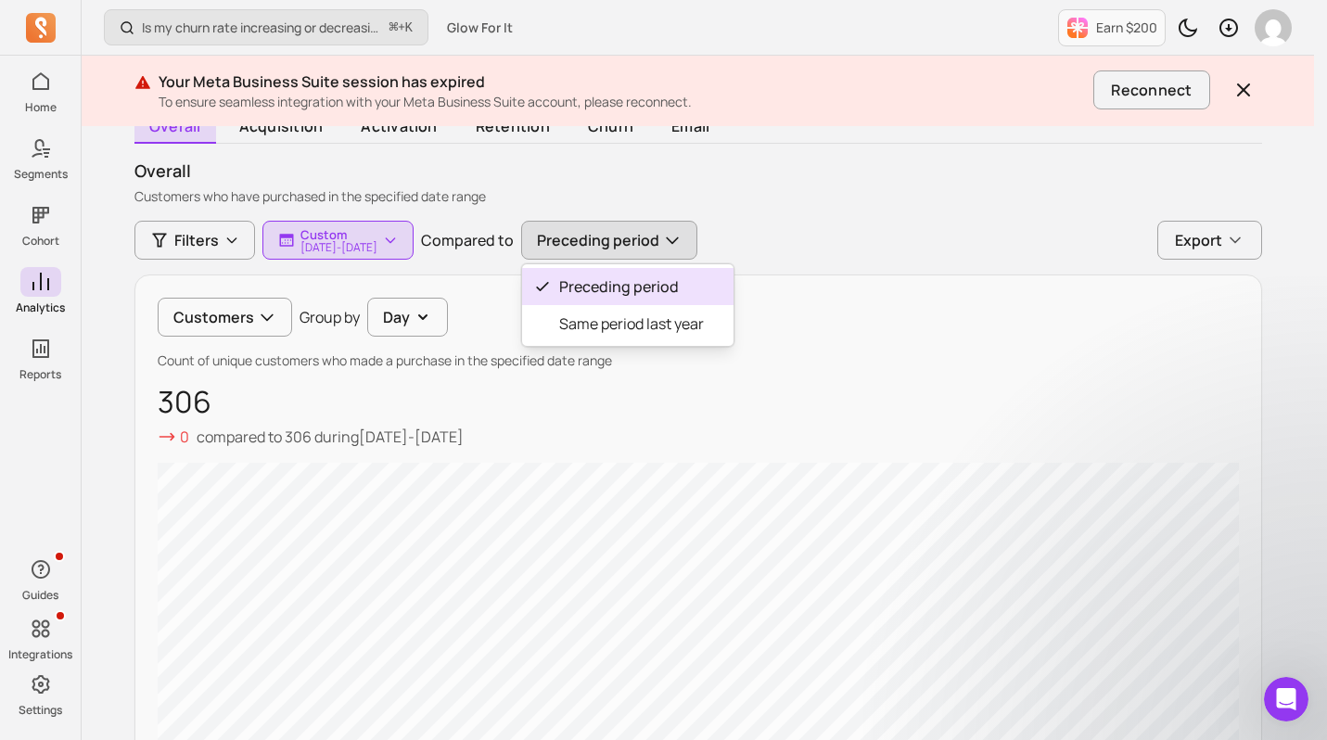
click at [648, 229] on button "Preceding period" at bounding box center [609, 240] width 176 height 39
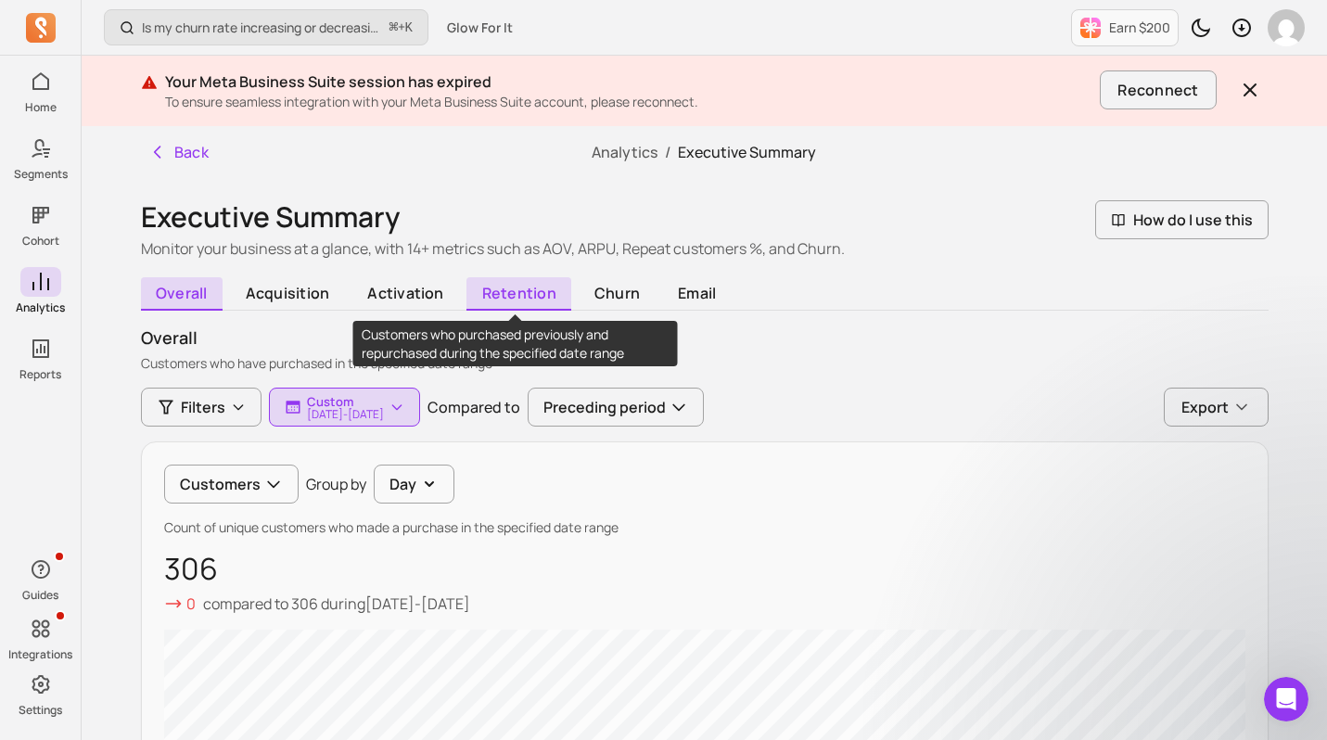
click at [527, 298] on span "retention" at bounding box center [519, 293] width 105 height 33
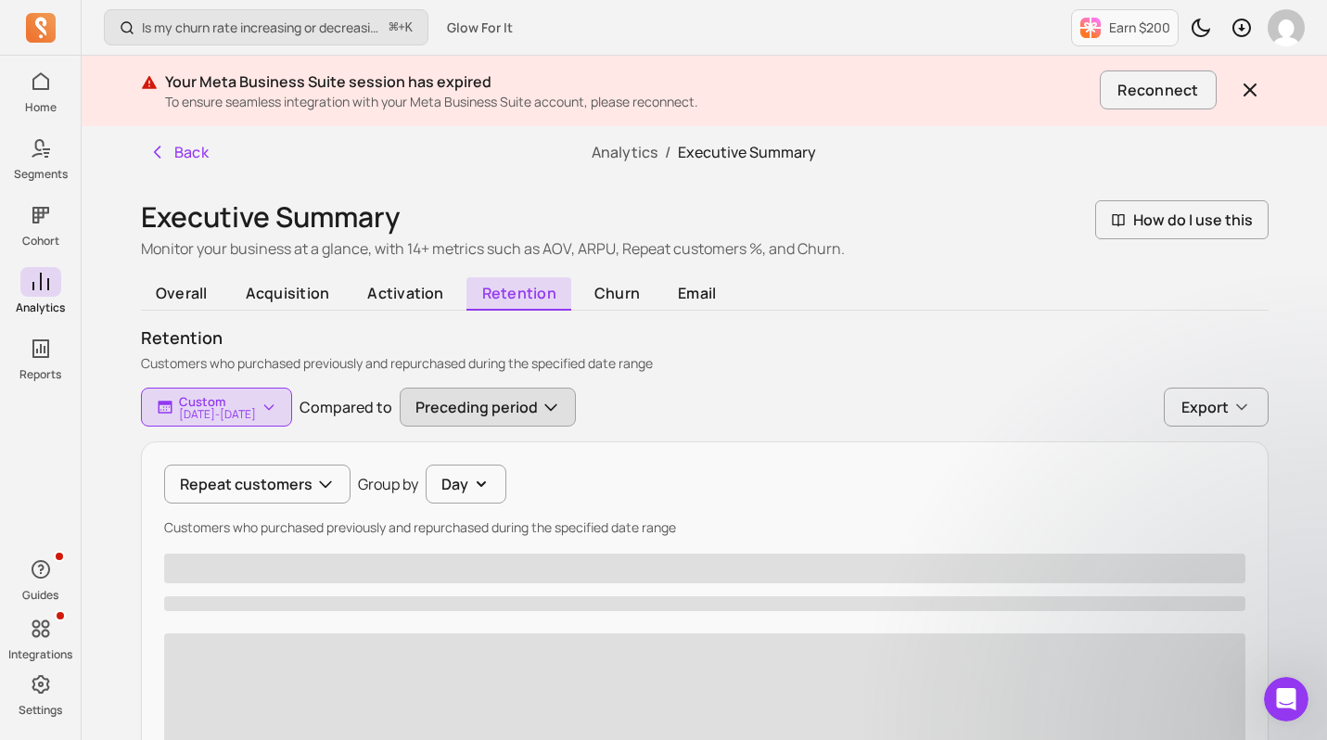
click at [550, 408] on button "Preceding period" at bounding box center [488, 407] width 176 height 39
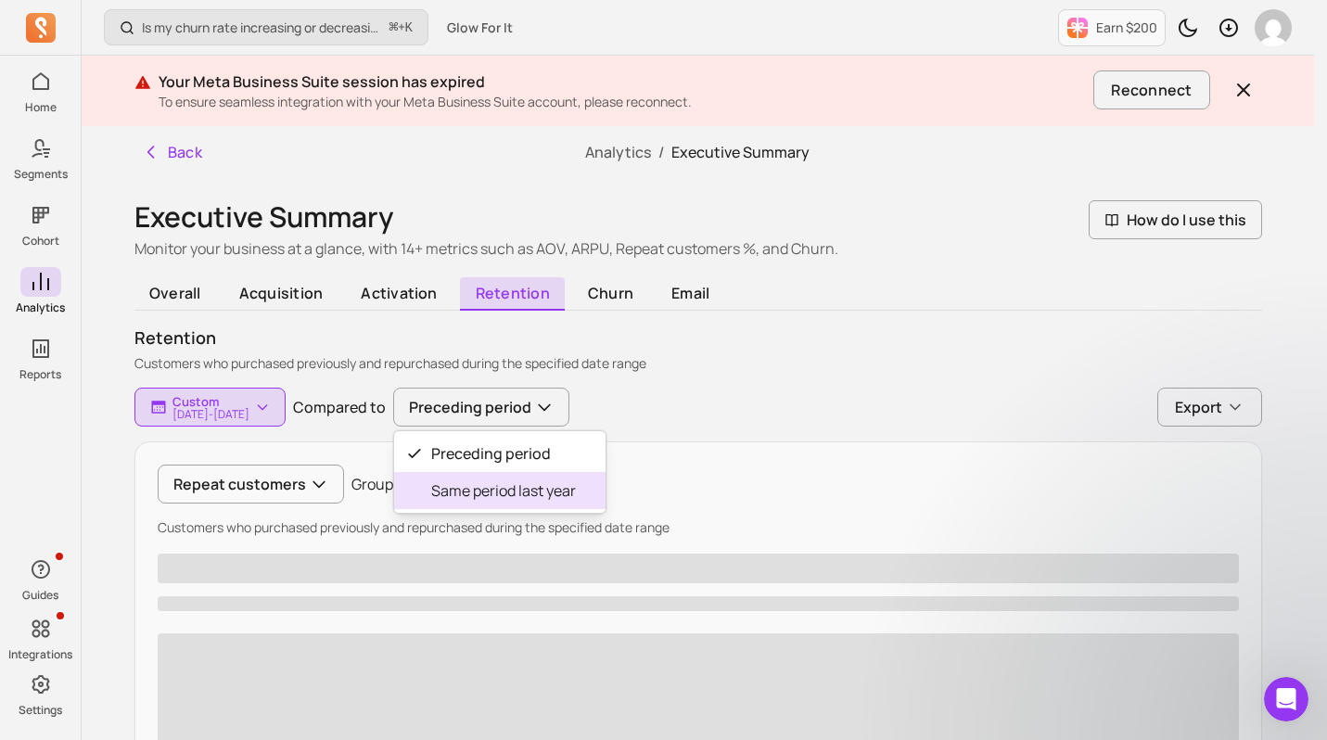
click at [532, 488] on span "Same period last year" at bounding box center [503, 491] width 145 height 22
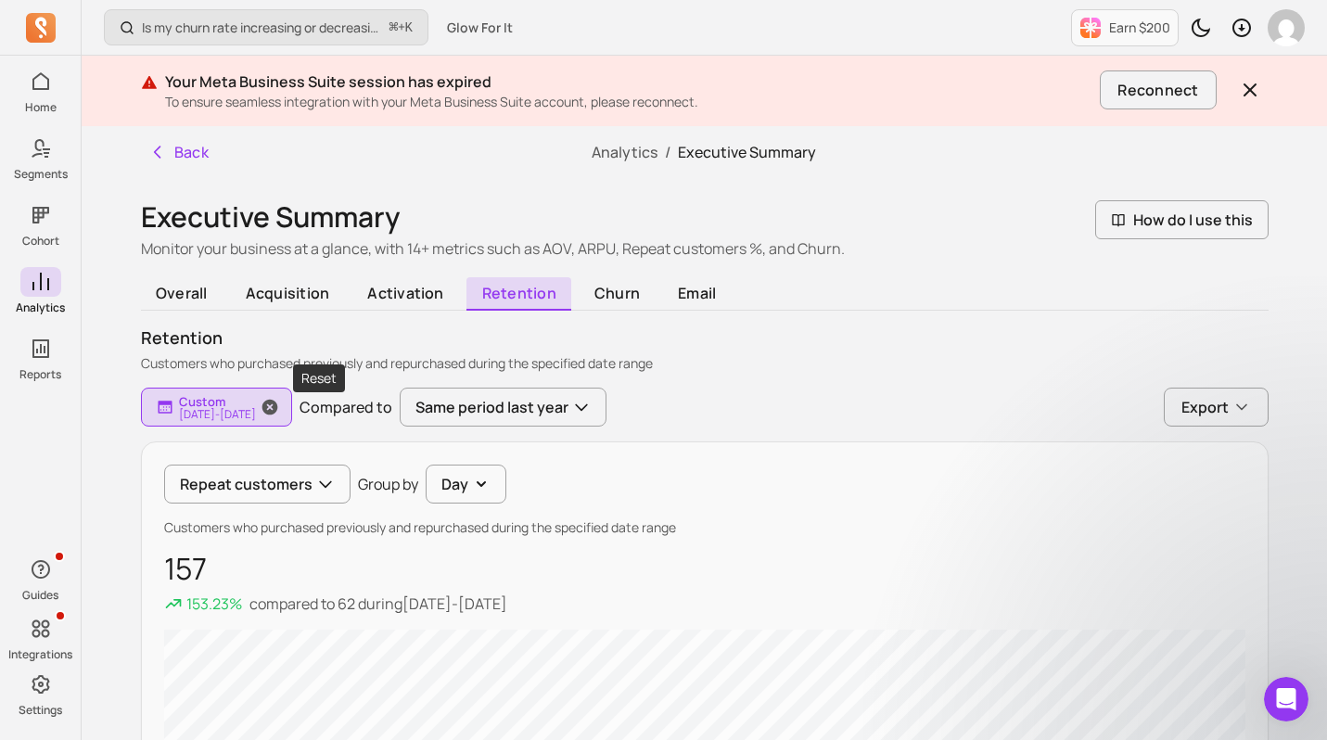
click at [292, 401] on span "button" at bounding box center [270, 407] width 45 height 39
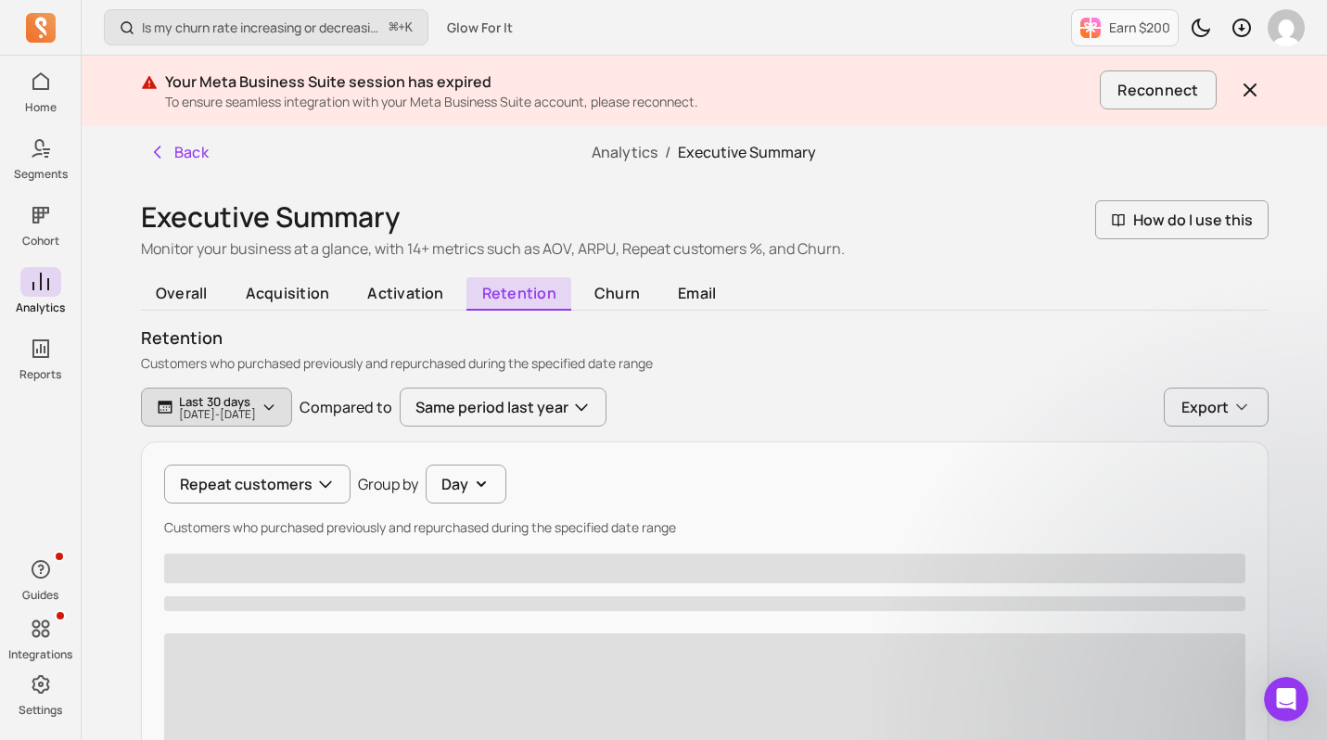
click at [256, 409] on p "[DATE] - [DATE]" at bounding box center [217, 414] width 77 height 11
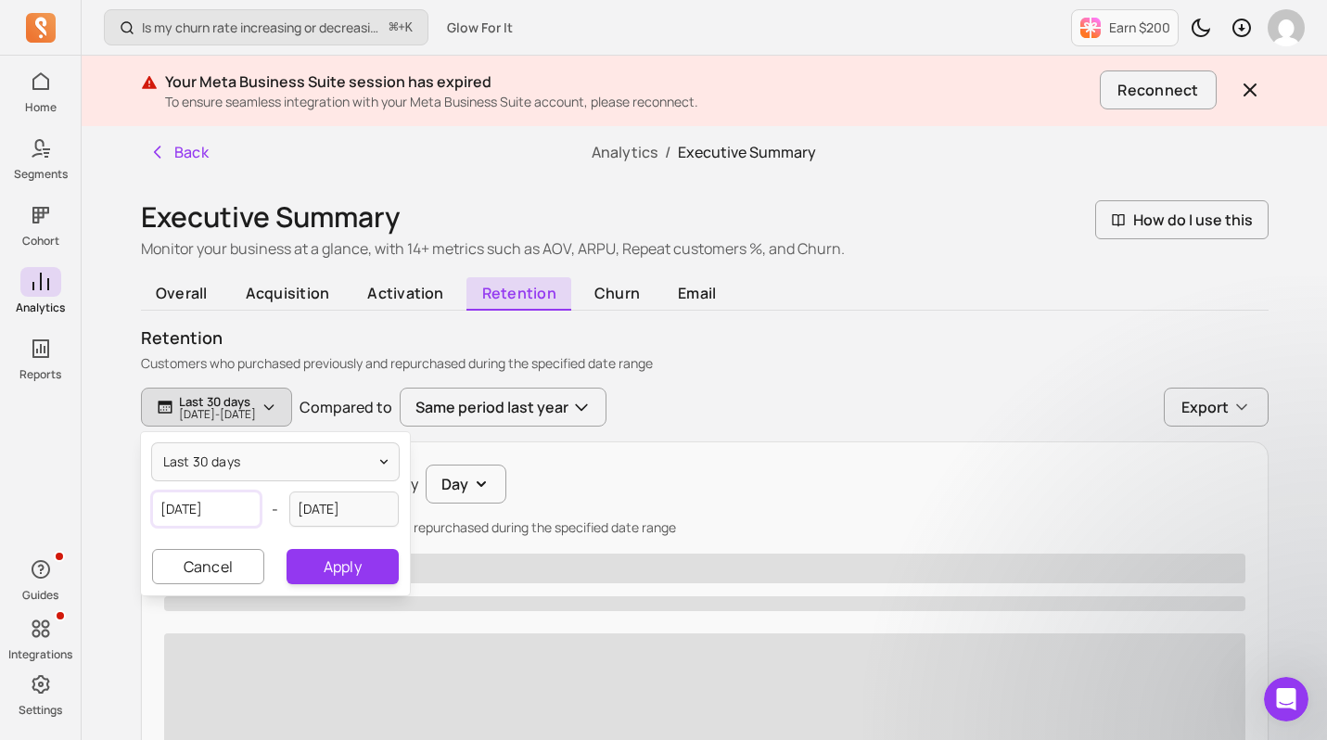
click at [219, 511] on input "[DATE]" at bounding box center [206, 509] width 109 height 35
select select "2025"
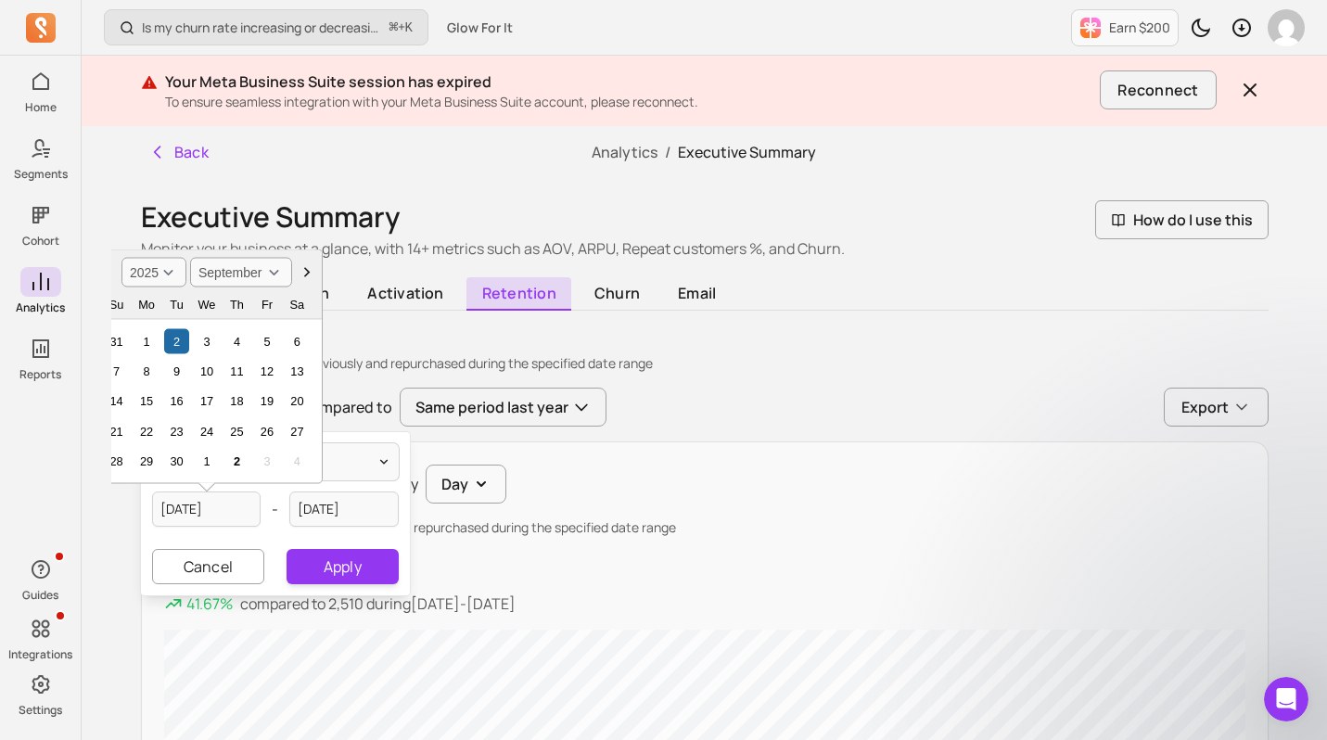
click at [304, 274] on icon "Choose Date" at bounding box center [307, 272] width 19 height 19
select select "October"
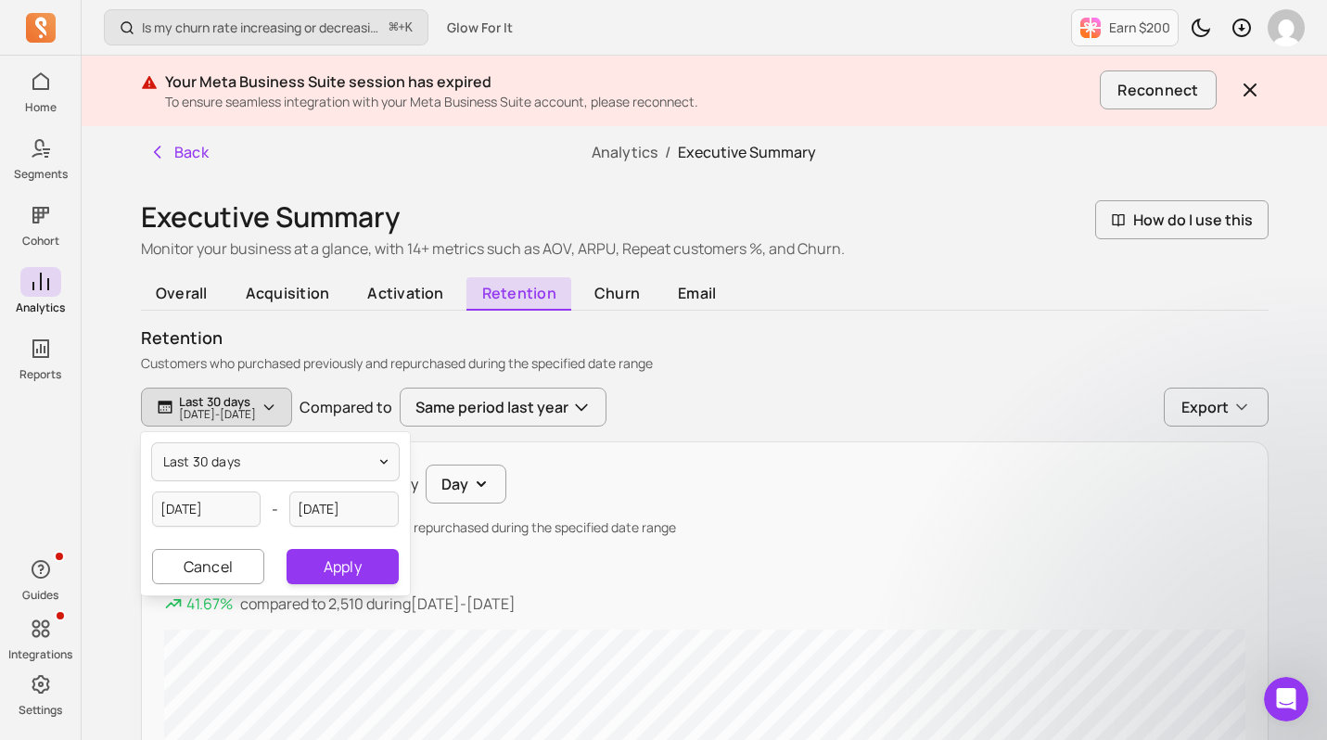
click at [430, 353] on div "retention Customers who purchased previously and repurchased during the specifi…" at bounding box center [705, 349] width 1128 height 47
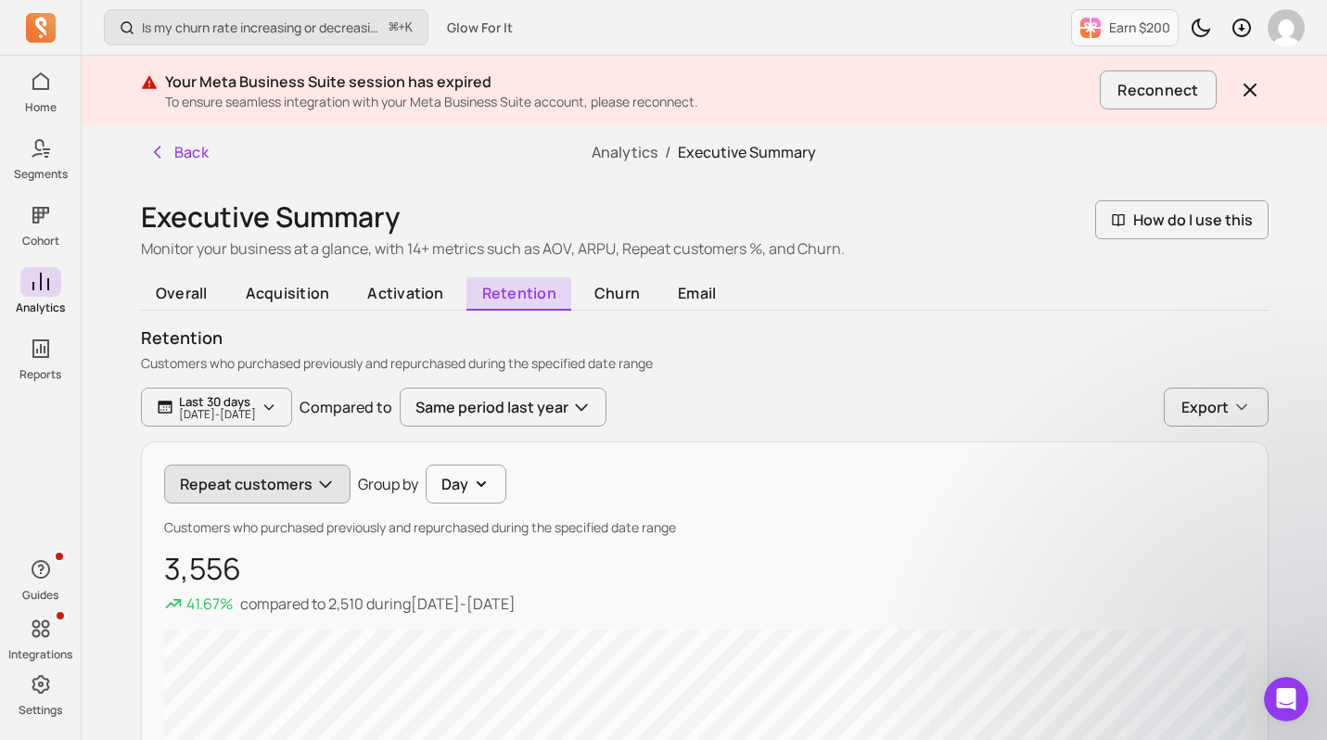
click at [223, 487] on button "Repeat customers" at bounding box center [257, 484] width 186 height 39
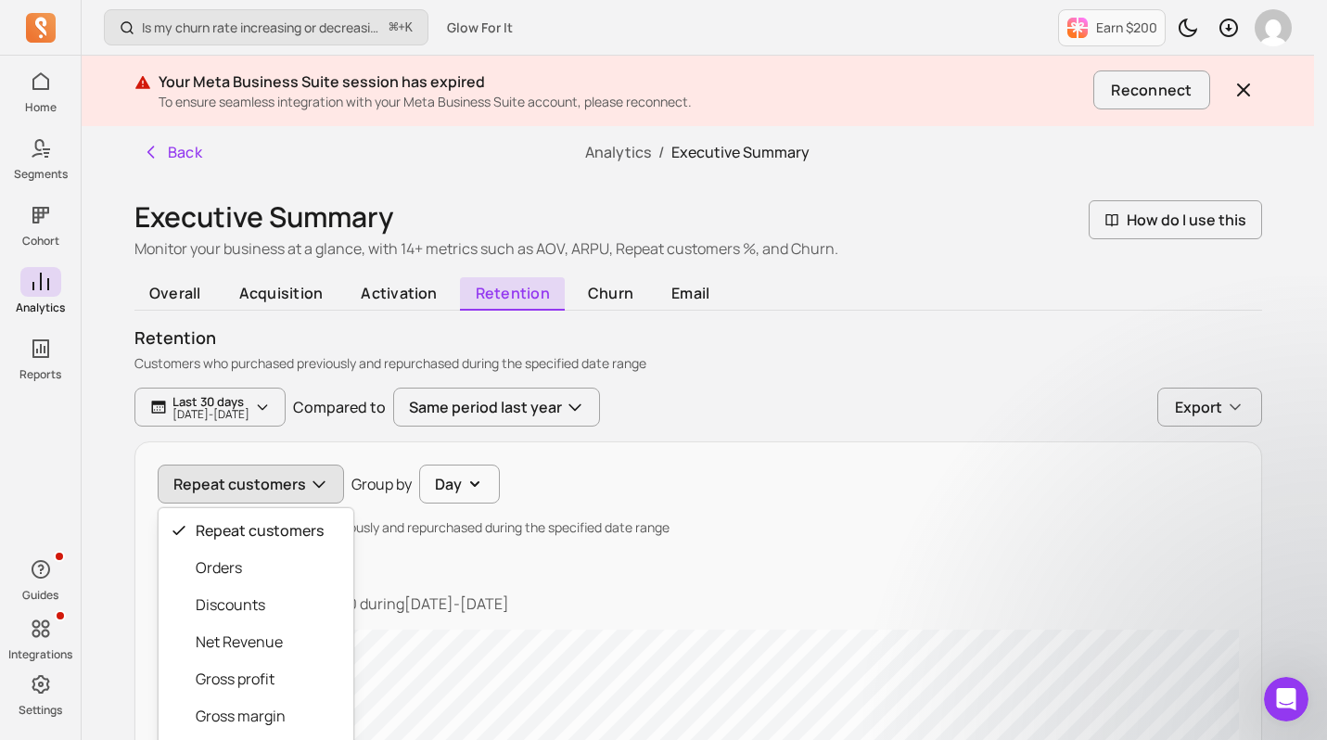
click at [229, 473] on button "Repeat customers" at bounding box center [251, 484] width 186 height 39
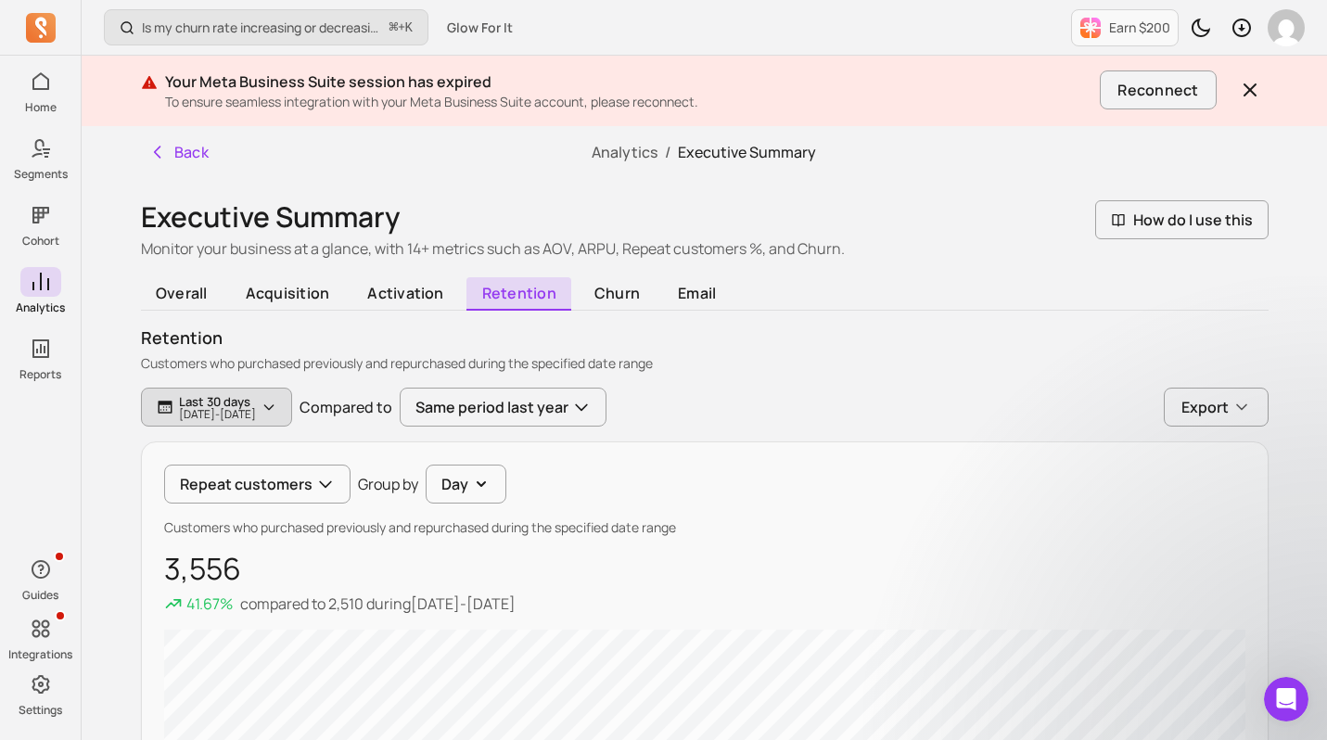
click at [241, 416] on p "[DATE] - [DATE]" at bounding box center [217, 414] width 77 height 11
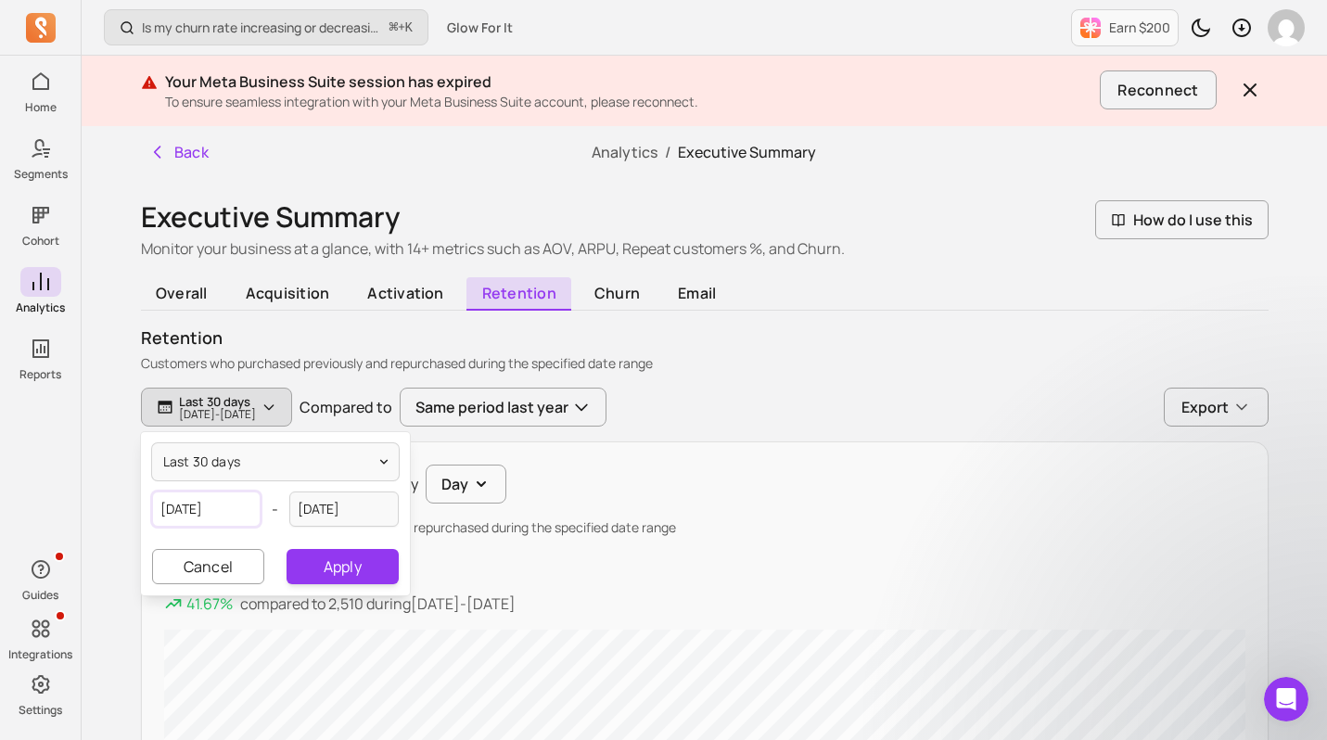
click at [196, 505] on input "[DATE]" at bounding box center [206, 509] width 109 height 35
select select "2025"
select select "September"
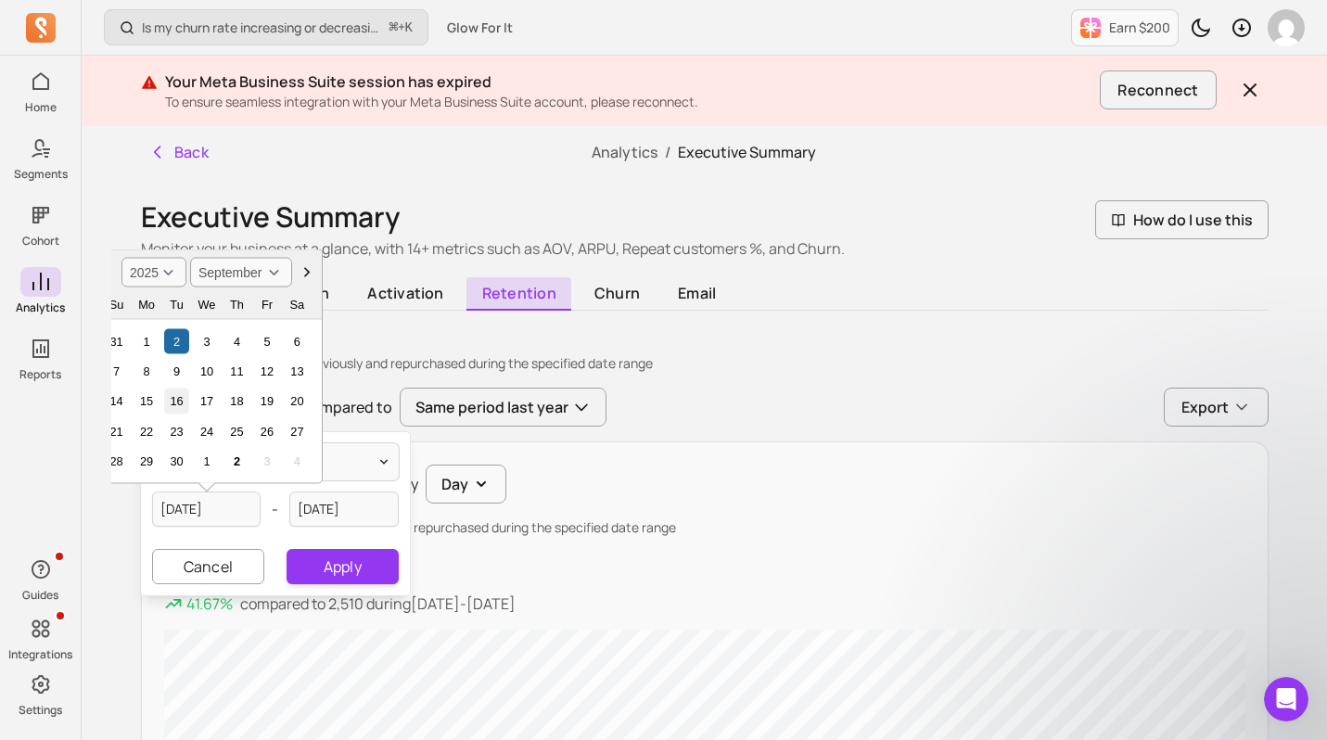
click at [182, 398] on div "16" at bounding box center [175, 401] width 25 height 25
type input "[DATE]"
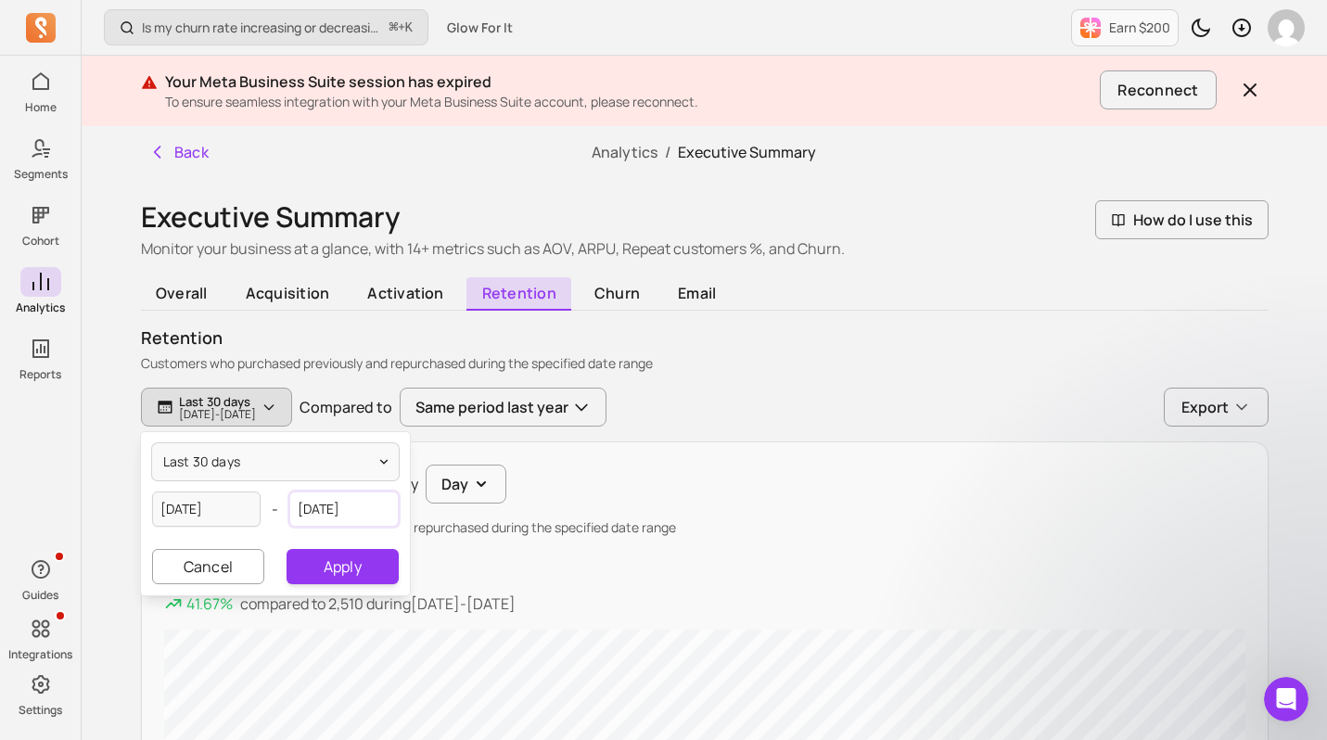
click at [324, 516] on input "[DATE]" at bounding box center [343, 509] width 109 height 35
select select "2025"
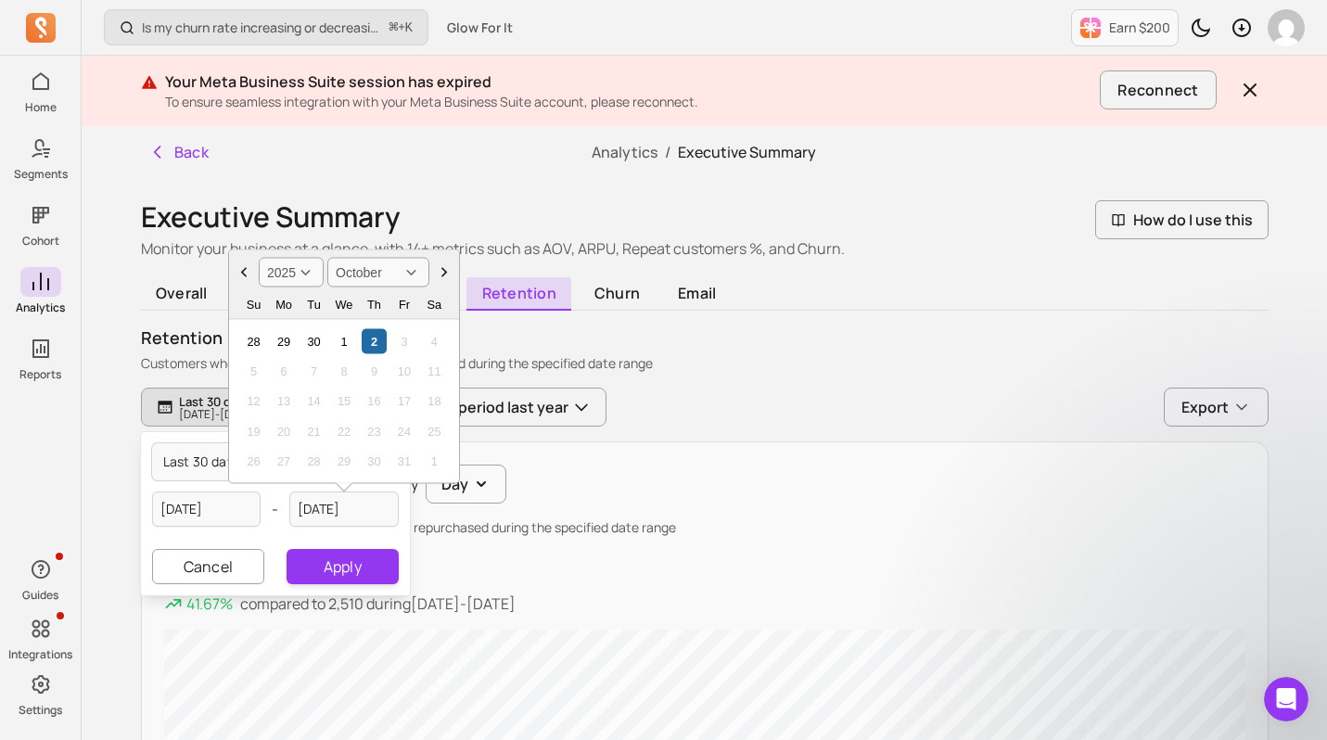
click at [242, 276] on icon "Choose Date" at bounding box center [244, 272] width 19 height 19
select select "September"
click at [346, 393] on div "17" at bounding box center [343, 401] width 25 height 25
type input "[DATE]"
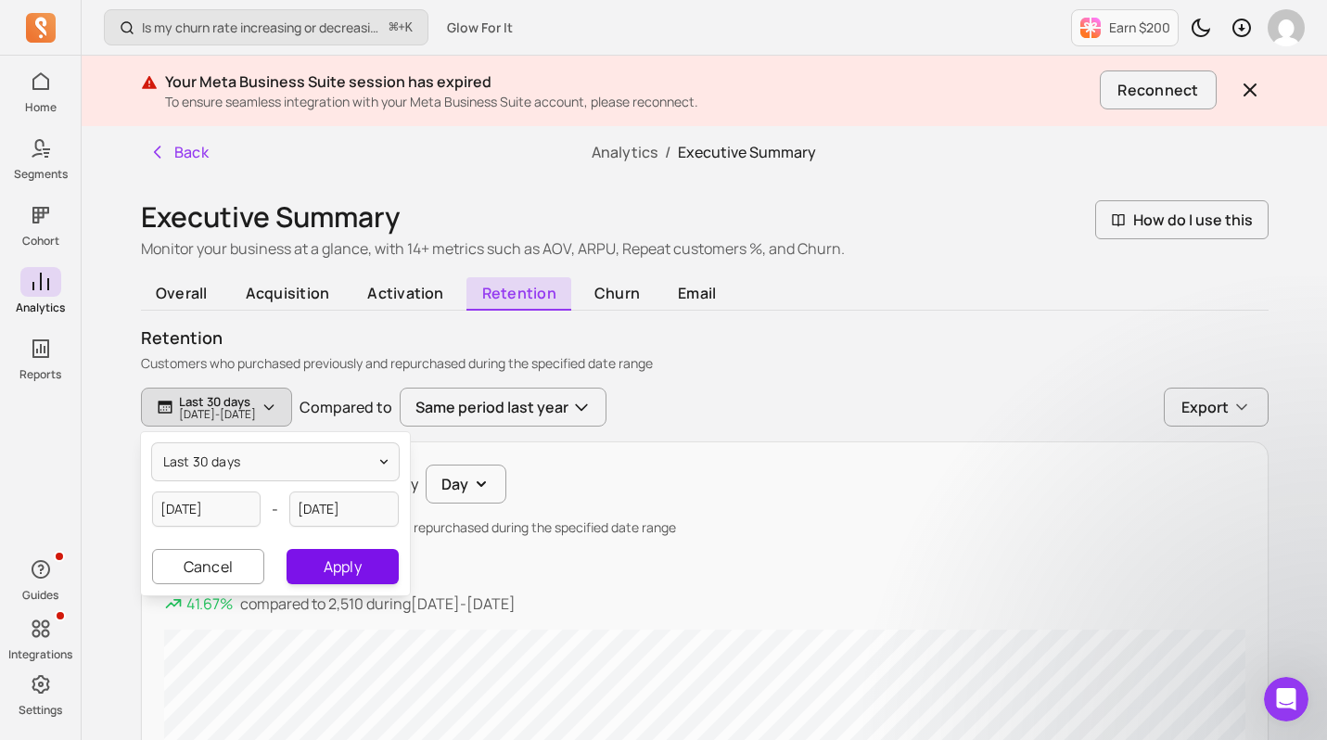
click at [340, 569] on button "Apply" at bounding box center [342, 566] width 111 height 35
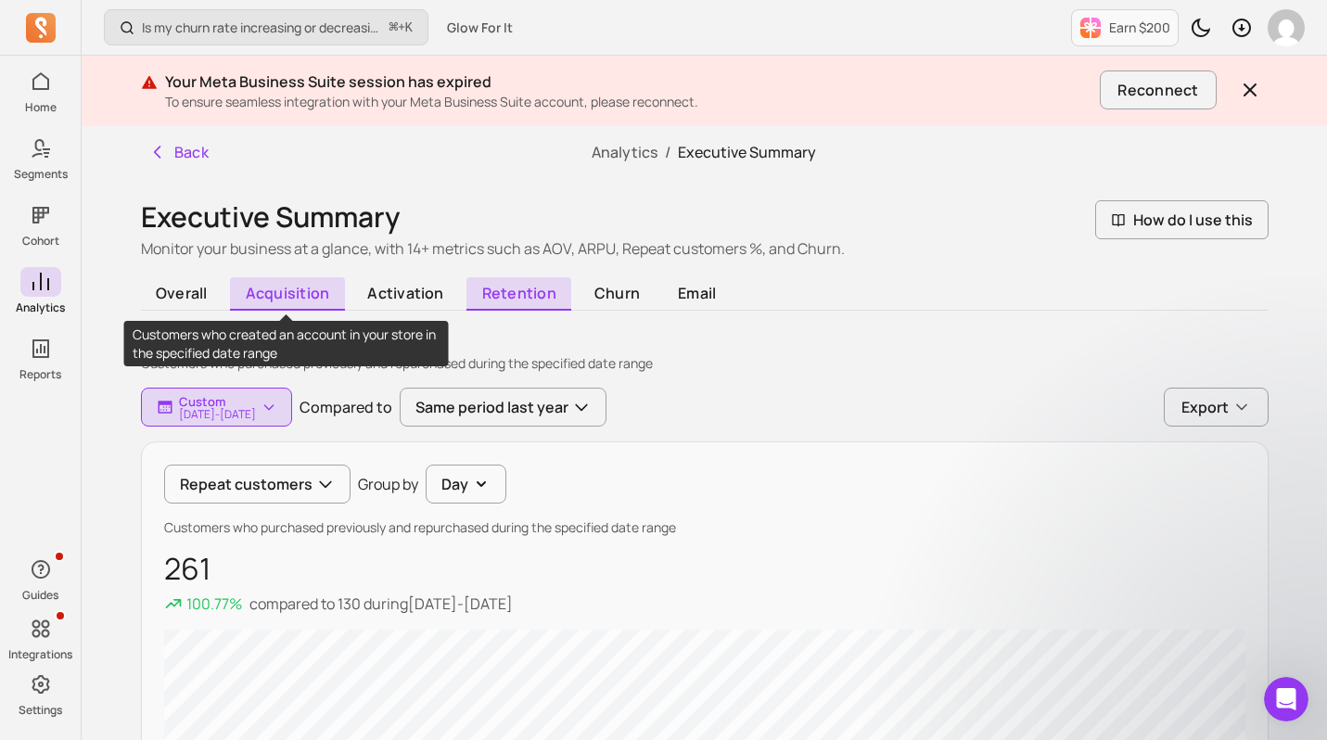
click at [277, 301] on span "acquisition" at bounding box center [287, 293] width 115 height 33
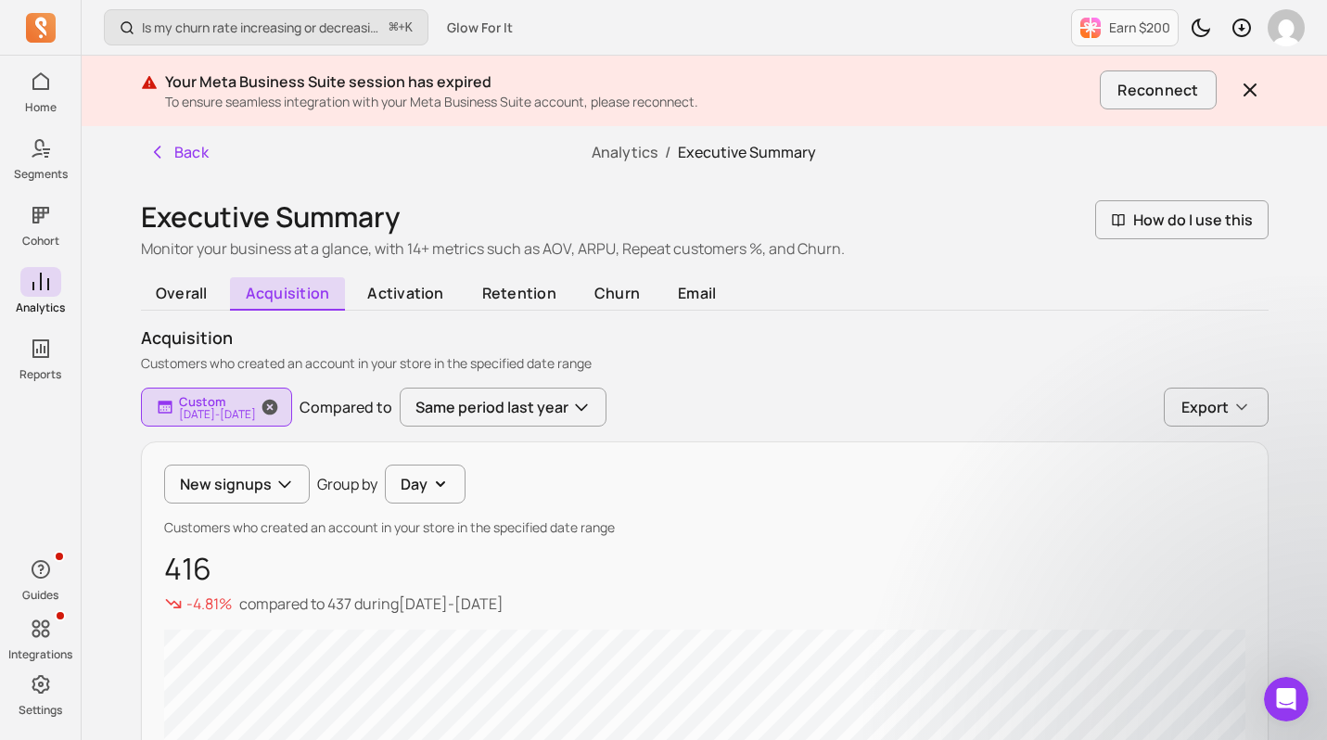
click at [204, 415] on p "[DATE] - [DATE]" at bounding box center [217, 414] width 77 height 11
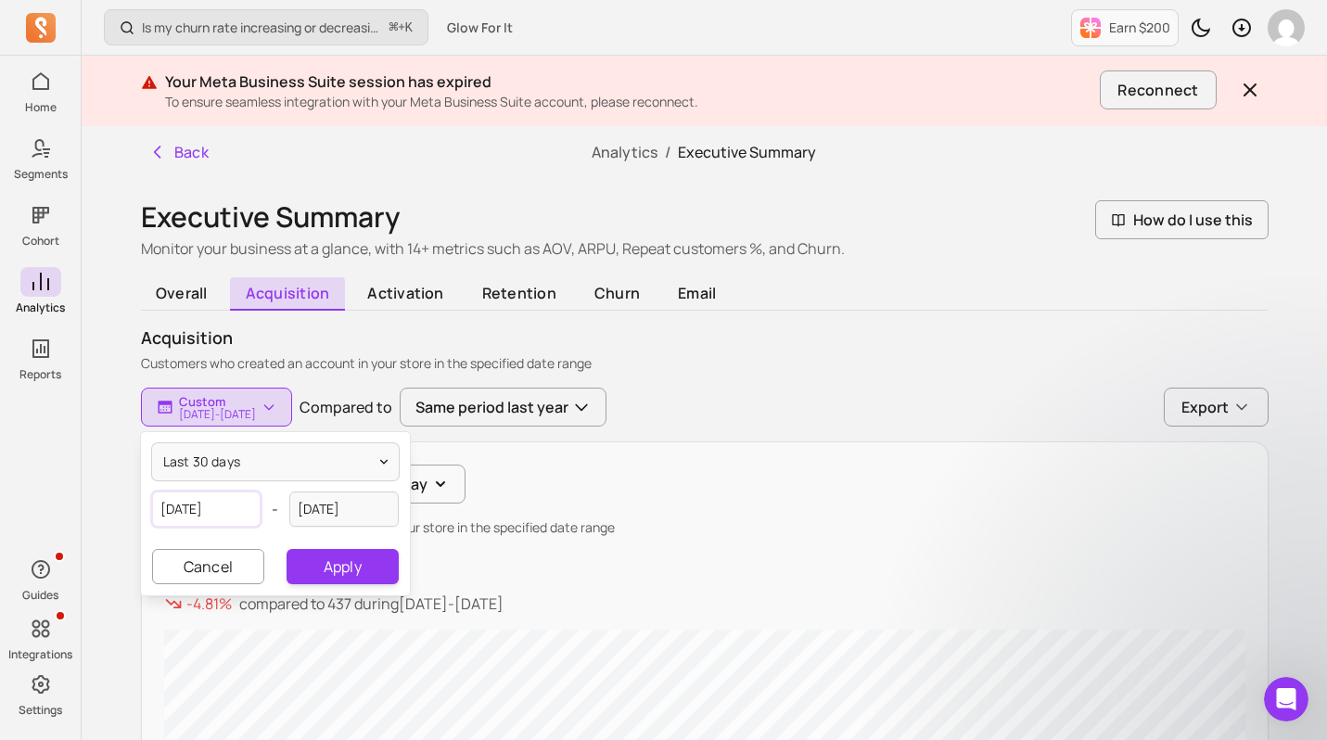
click at [194, 505] on input "[DATE]" at bounding box center [206, 509] width 109 height 35
select select "2025"
select select "September"
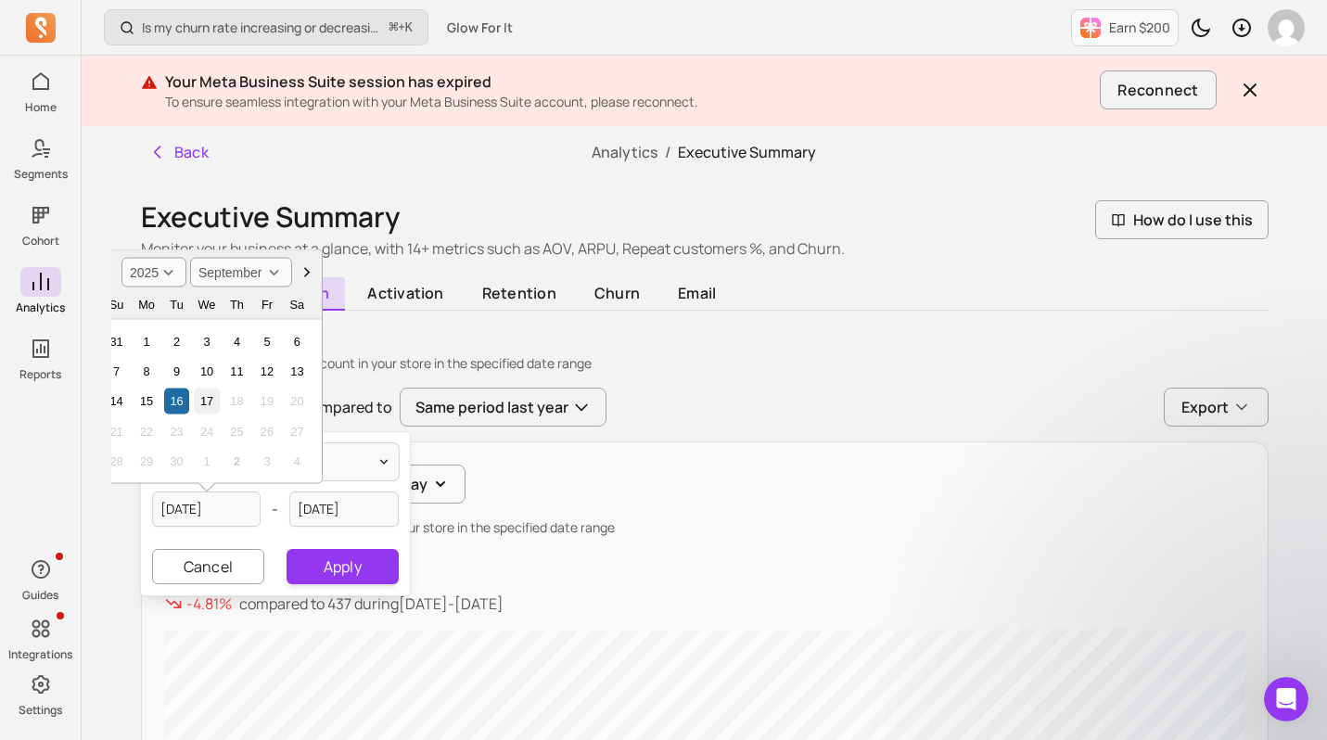
click at [205, 402] on div "17" at bounding box center [206, 401] width 25 height 25
type input "[DATE]"
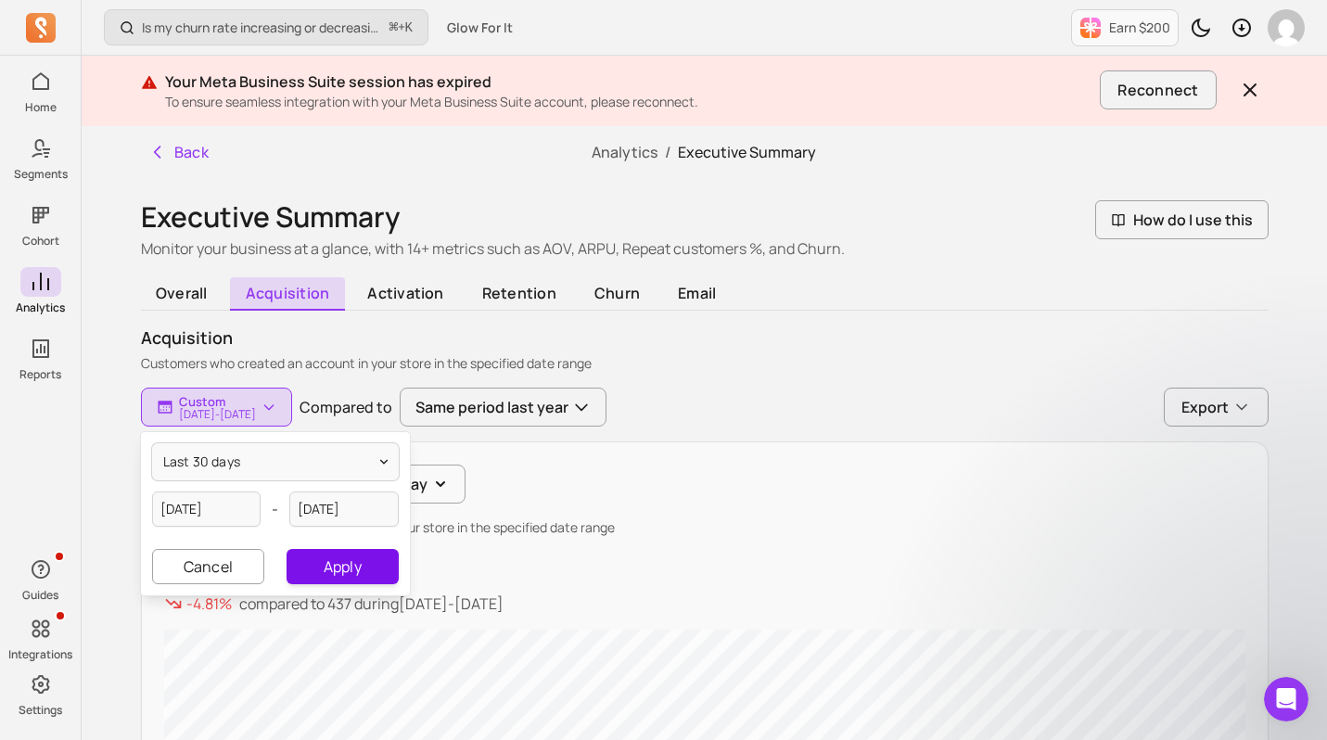
click at [339, 566] on button "Apply" at bounding box center [342, 566] width 111 height 35
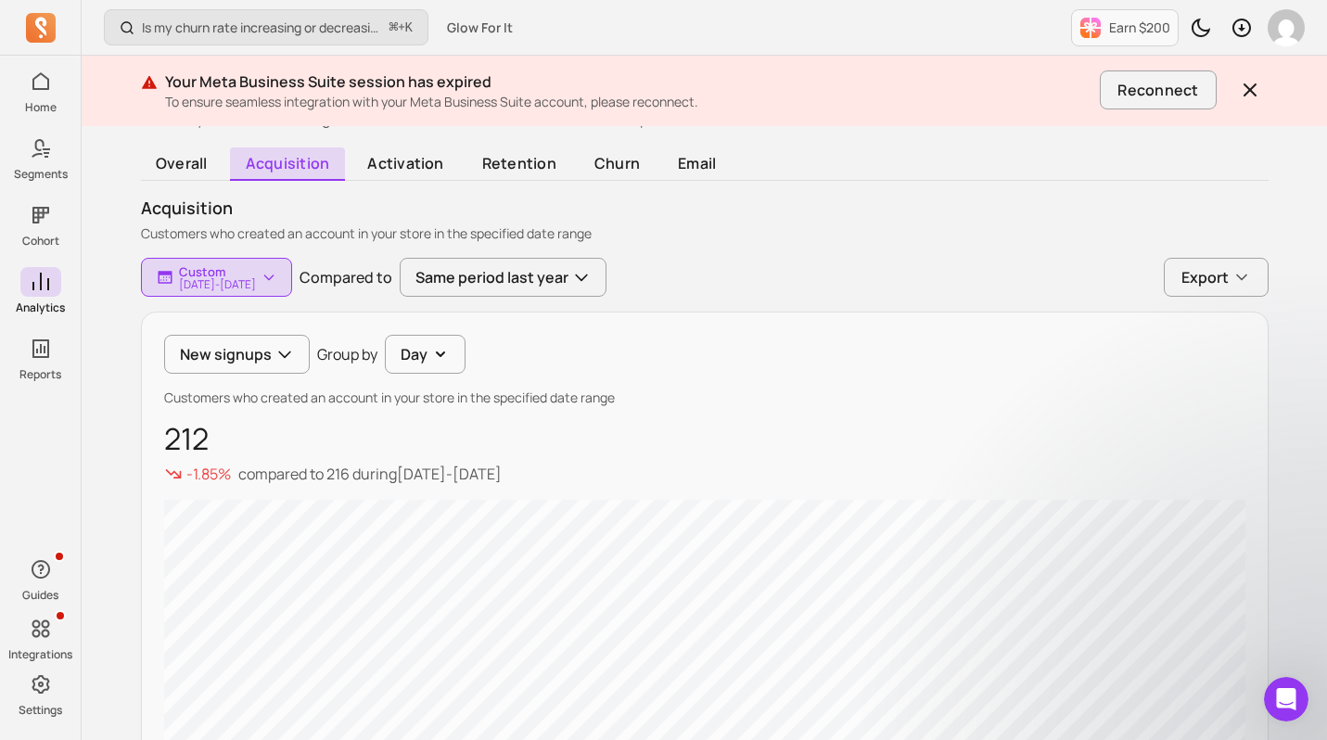
scroll to position [125, 0]
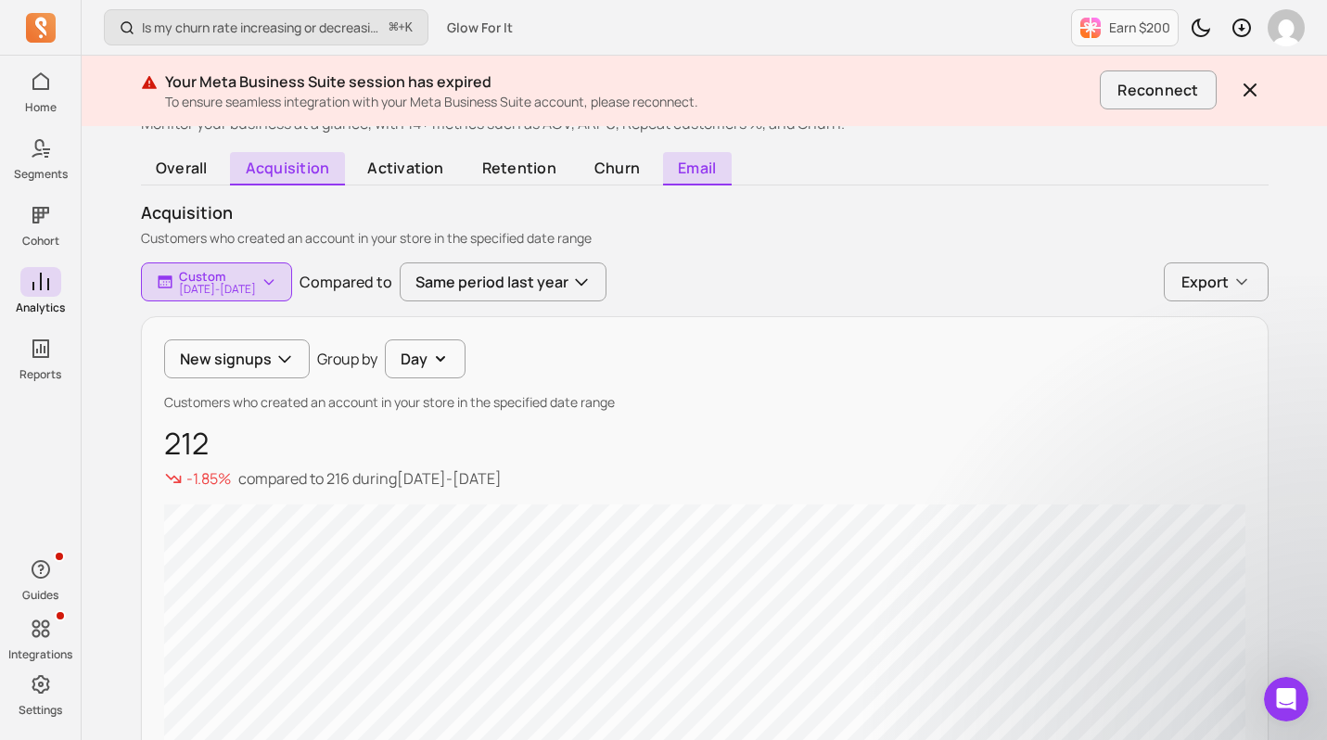
click at [704, 167] on span "email" at bounding box center [697, 168] width 69 height 33
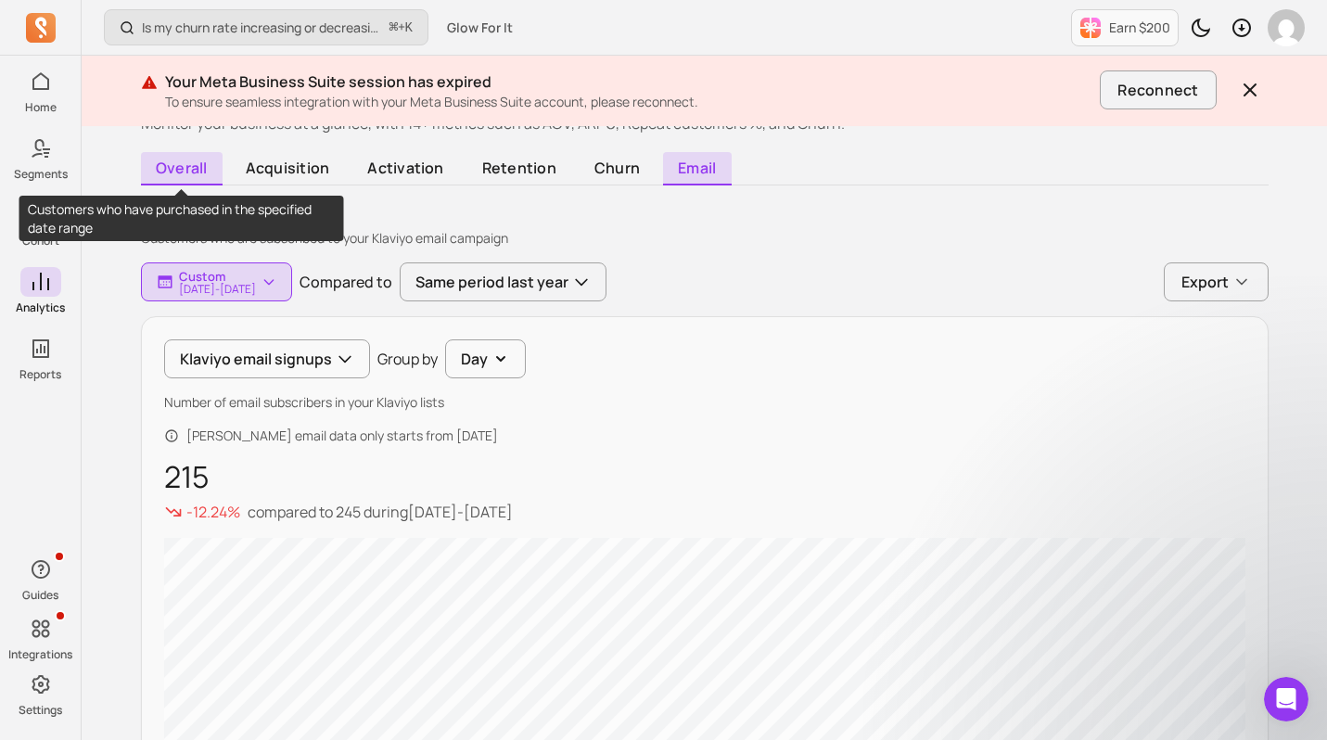
click at [172, 165] on span "overall" at bounding box center [182, 168] width 83 height 33
